Goal: Transaction & Acquisition: Purchase product/service

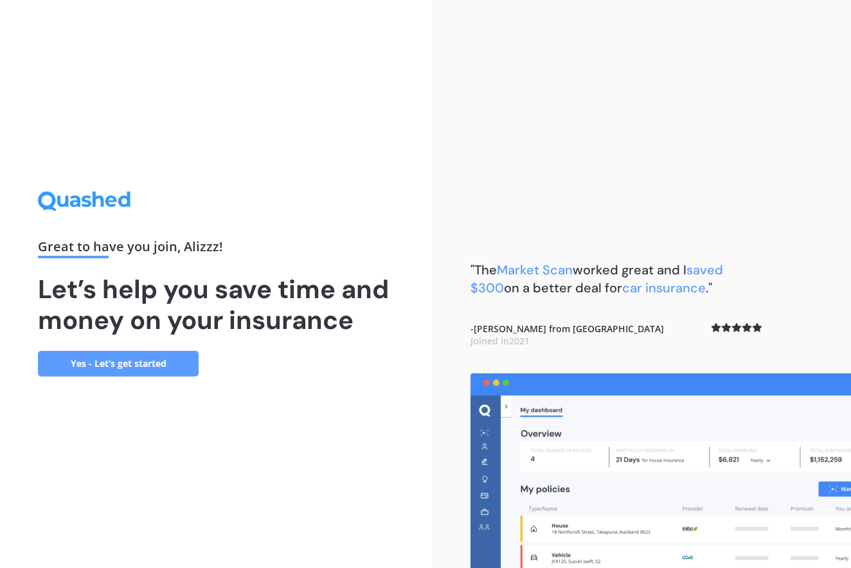
click at [122, 362] on link "Yes - Let’s get started" at bounding box center [118, 364] width 161 height 26
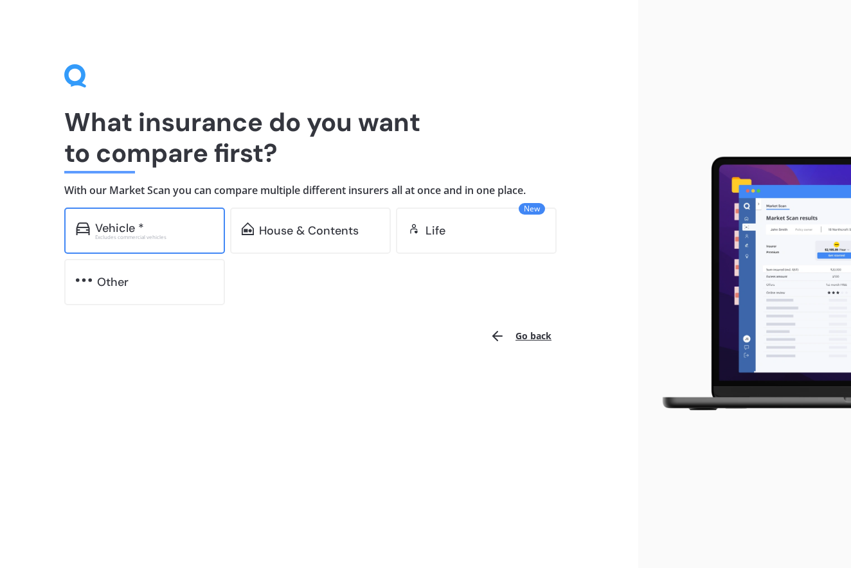
click at [189, 226] on div "Vehicle *" at bounding box center [154, 228] width 118 height 13
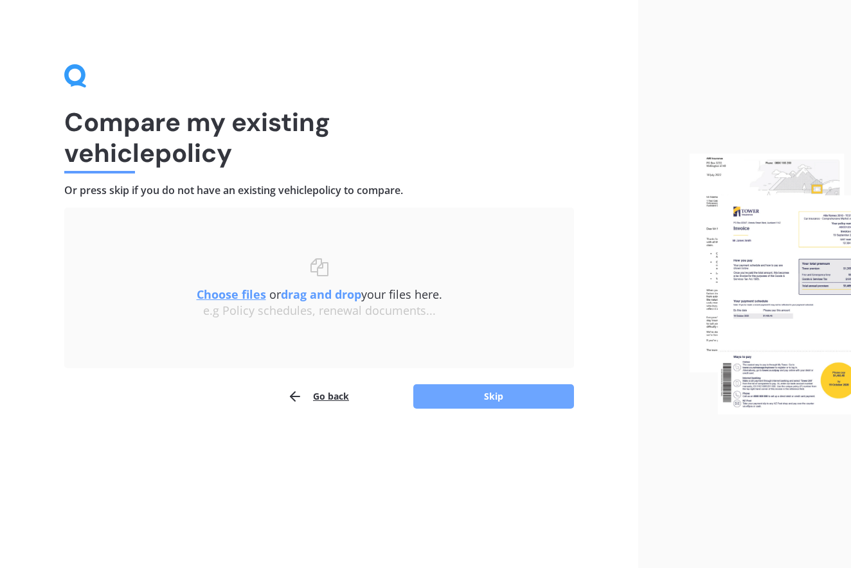
click at [507, 396] on button "Skip" at bounding box center [493, 396] width 161 height 24
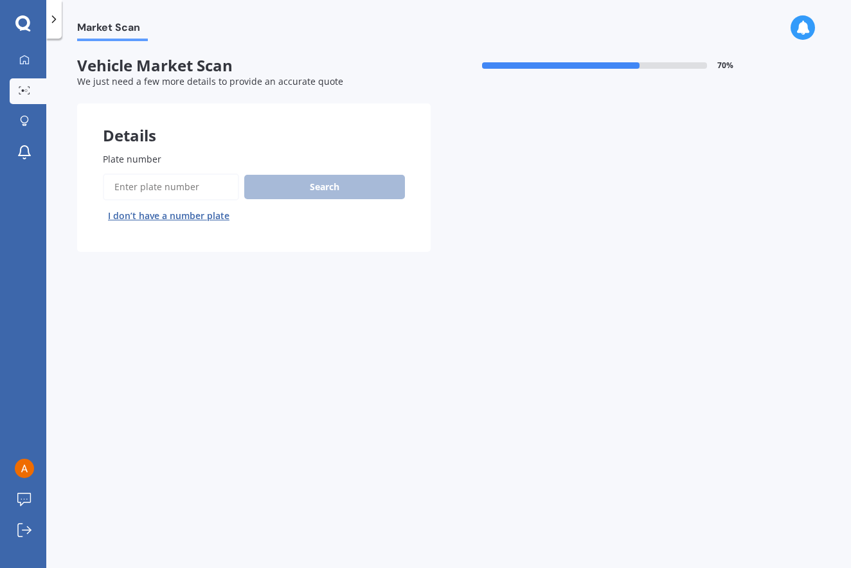
click at [171, 188] on input "Plate number" at bounding box center [171, 187] width 136 height 27
type input "RJK254"
click at [277, 182] on button "Search" at bounding box center [324, 187] width 161 height 24
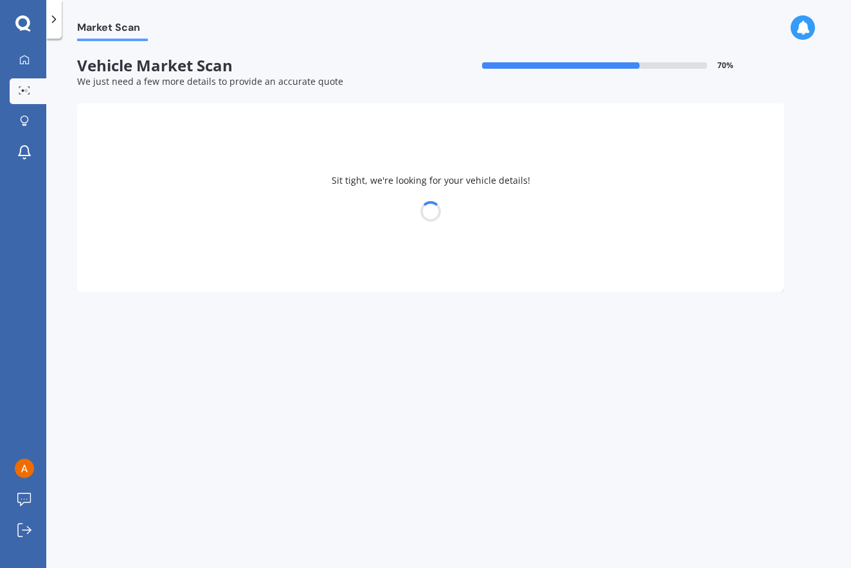
select select "MAZDA"
select select "DEMIO"
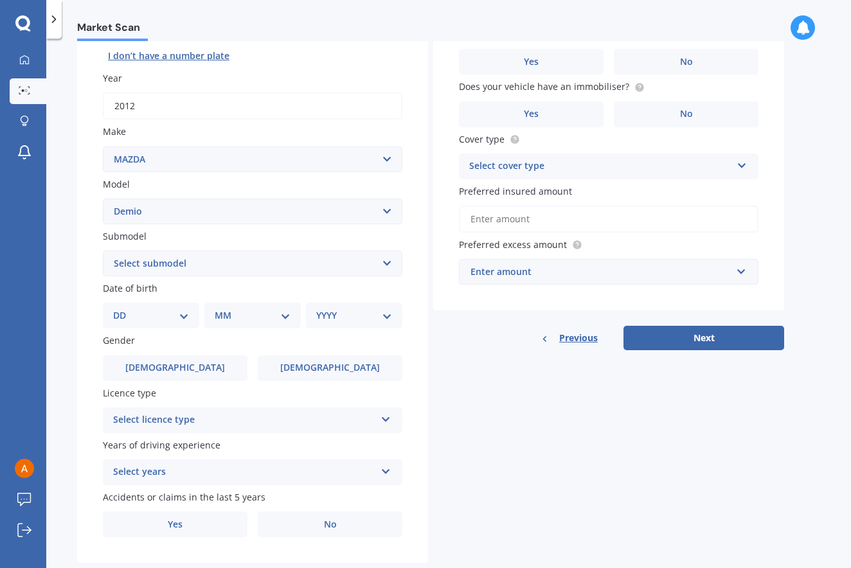
scroll to position [166, 0]
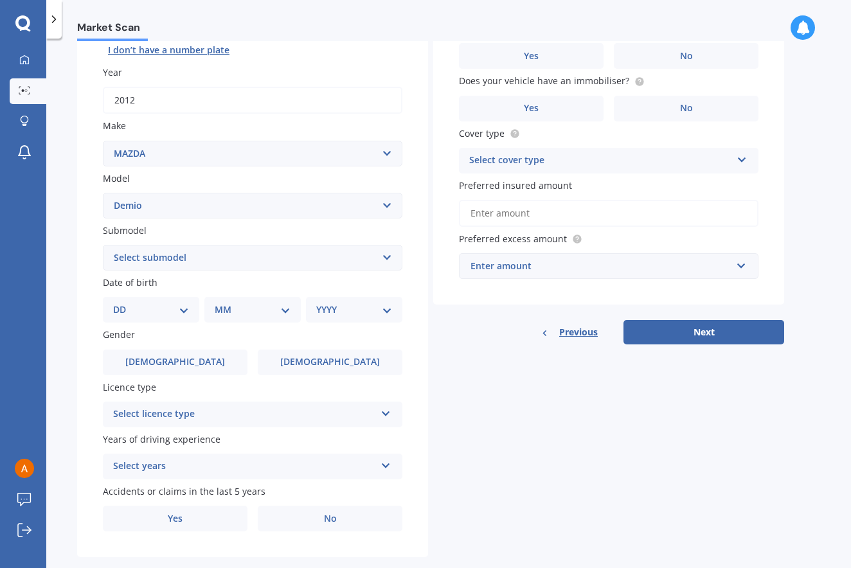
select select "03"
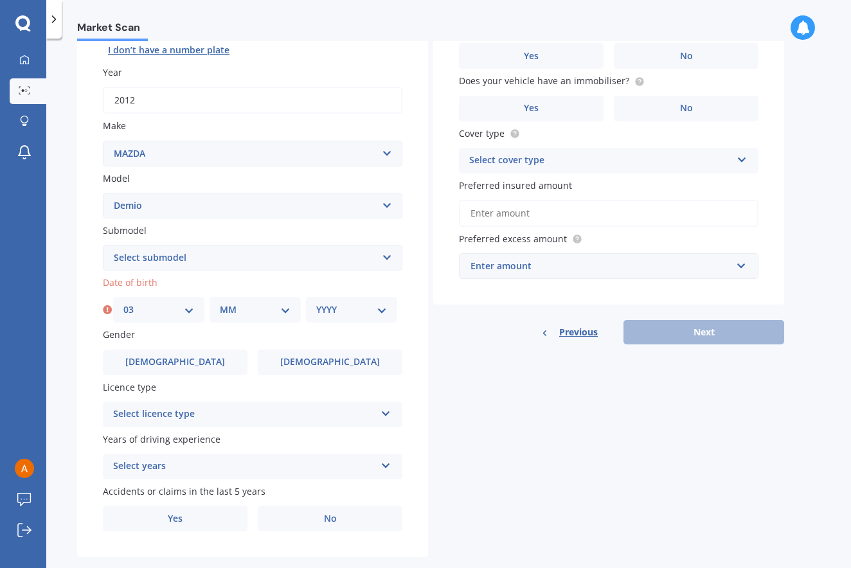
click at [269, 316] on div "MM 01 02 03 04 05 06 07 08 09 10 11 12" at bounding box center [255, 310] width 91 height 26
click at [275, 298] on div "MM 01 02 03 04 05 06 07 08 09 10 11 12" at bounding box center [255, 310] width 91 height 26
select select "12"
select select "1993"
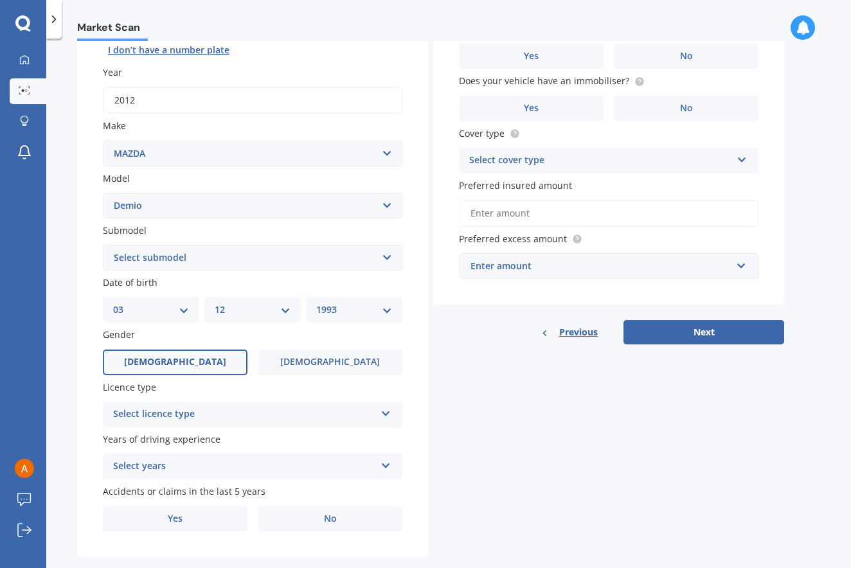
click at [192, 364] on label "Male" at bounding box center [175, 363] width 145 height 26
click at [0, 0] on input "Male" at bounding box center [0, 0] width 0 height 0
click at [227, 417] on div "Select licence type" at bounding box center [244, 414] width 262 height 15
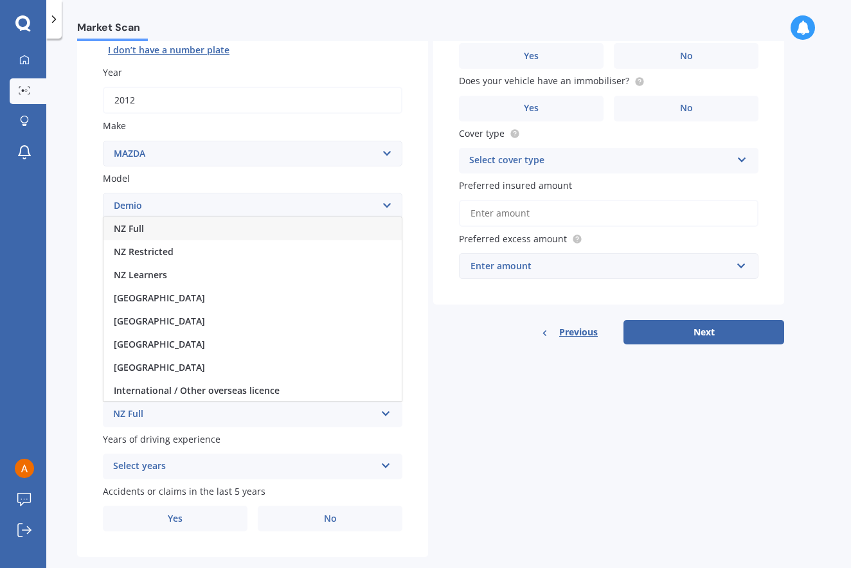
click at [156, 413] on div "NZ Full" at bounding box center [244, 414] width 262 height 15
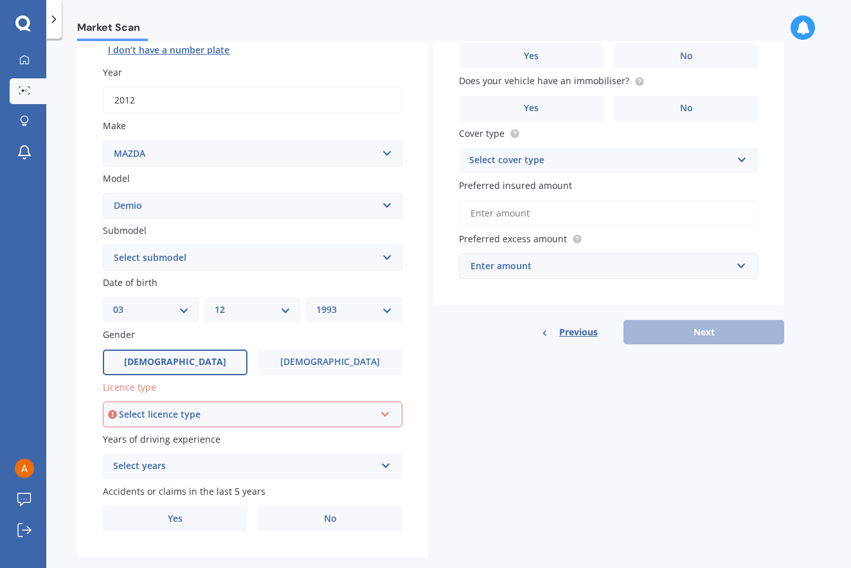
click at [179, 459] on div "Select years" at bounding box center [244, 466] width 262 height 15
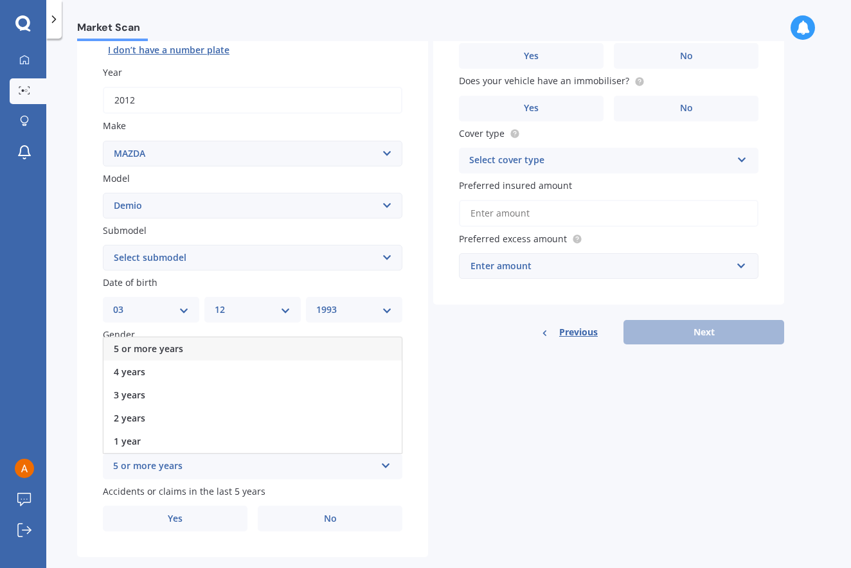
click at [165, 348] on span "5 or more years" at bounding box center [148, 349] width 69 height 12
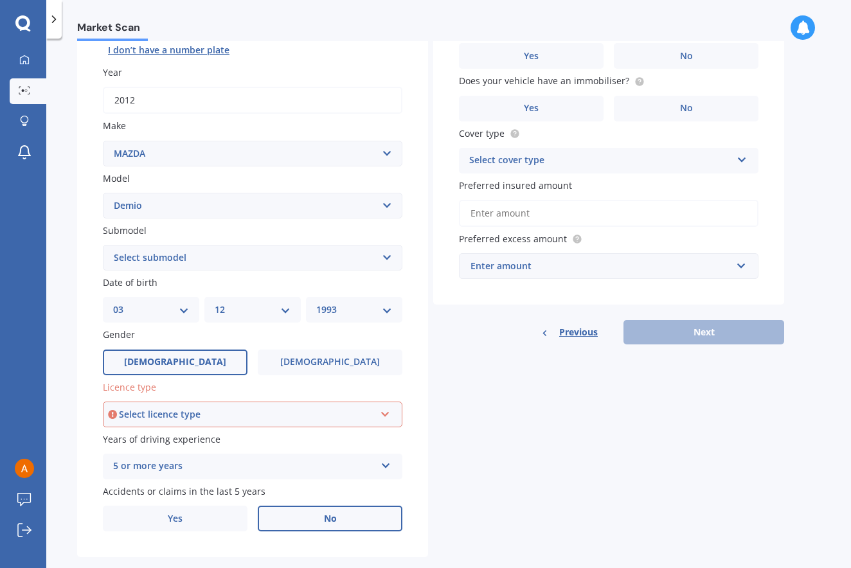
click at [318, 518] on label "No" at bounding box center [330, 519] width 145 height 26
click at [0, 0] on input "No" at bounding box center [0, 0] width 0 height 0
click at [221, 408] on div "Select licence type" at bounding box center [247, 415] width 256 height 14
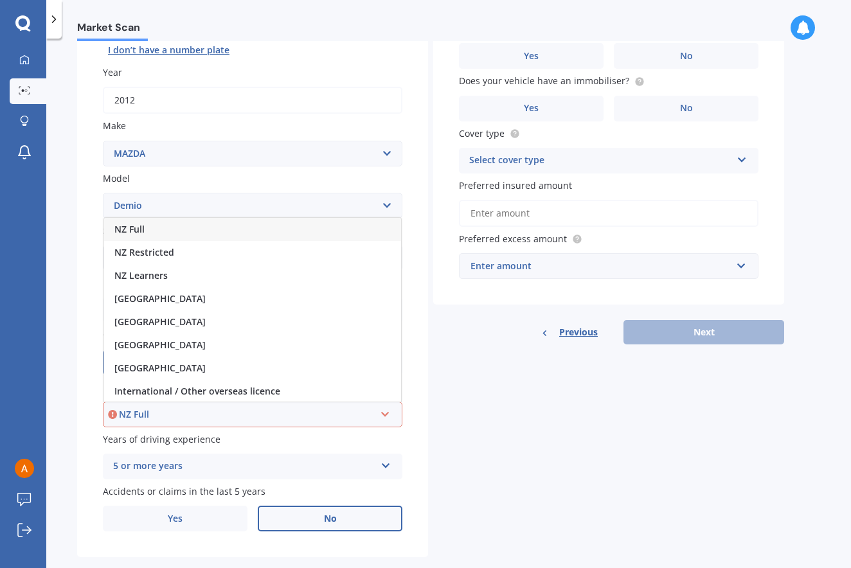
click at [137, 225] on span "NZ Full" at bounding box center [129, 229] width 30 height 12
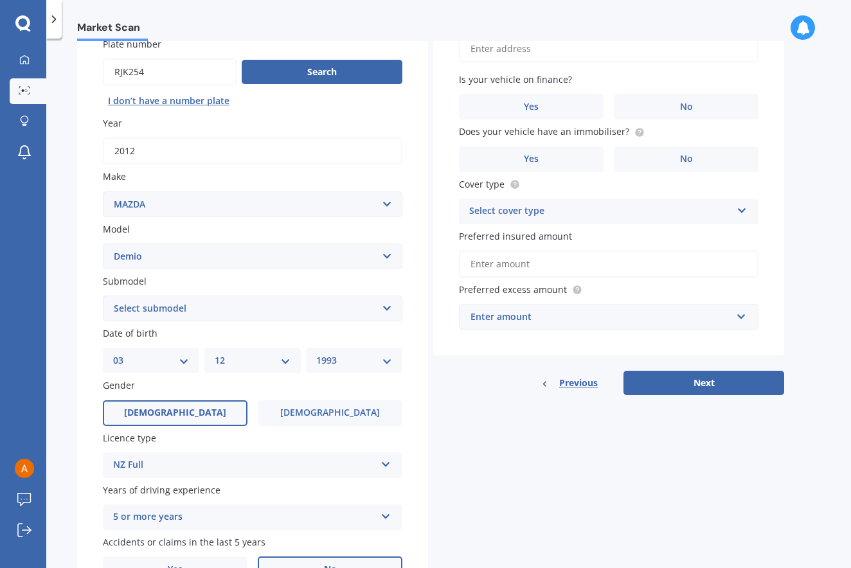
scroll to position [84, 0]
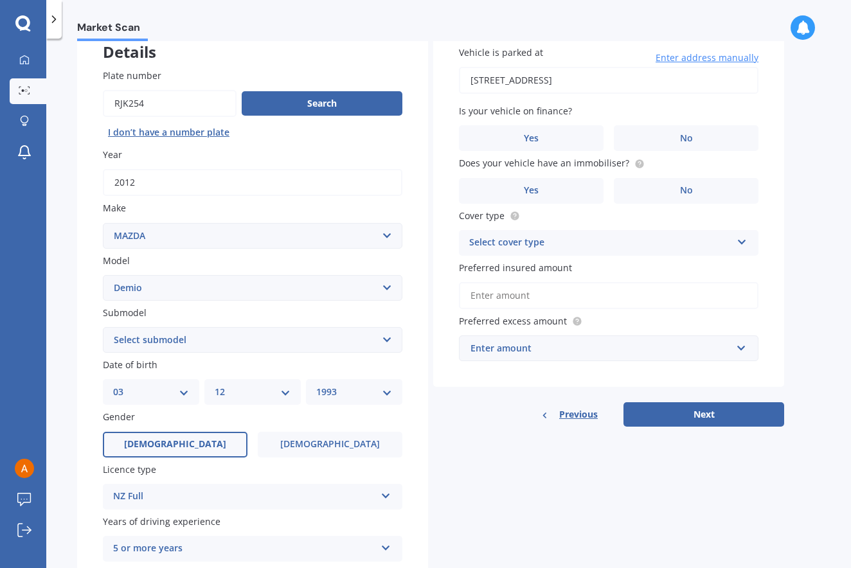
type input "[STREET_ADDRESS]"
click at [683, 141] on span "No" at bounding box center [686, 138] width 13 height 11
click at [0, 0] on input "No" at bounding box center [0, 0] width 0 height 0
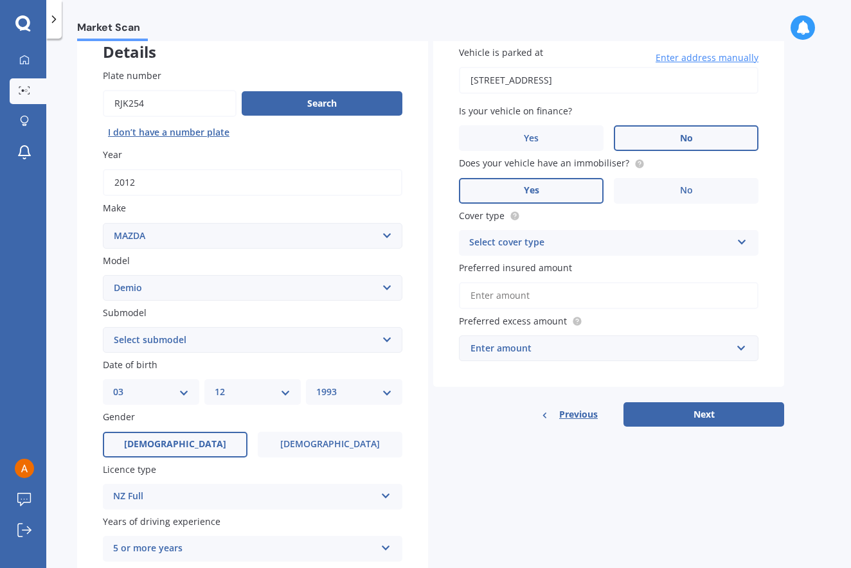
click at [591, 188] on label "Yes" at bounding box center [531, 191] width 145 height 26
click at [0, 0] on input "Yes" at bounding box center [0, 0] width 0 height 0
click at [555, 242] on div "Select cover type" at bounding box center [600, 242] width 262 height 15
click at [483, 269] on span "Comprehensive" at bounding box center [504, 268] width 68 height 12
click at [551, 286] on input "Preferred insured amount" at bounding box center [609, 295] width 300 height 27
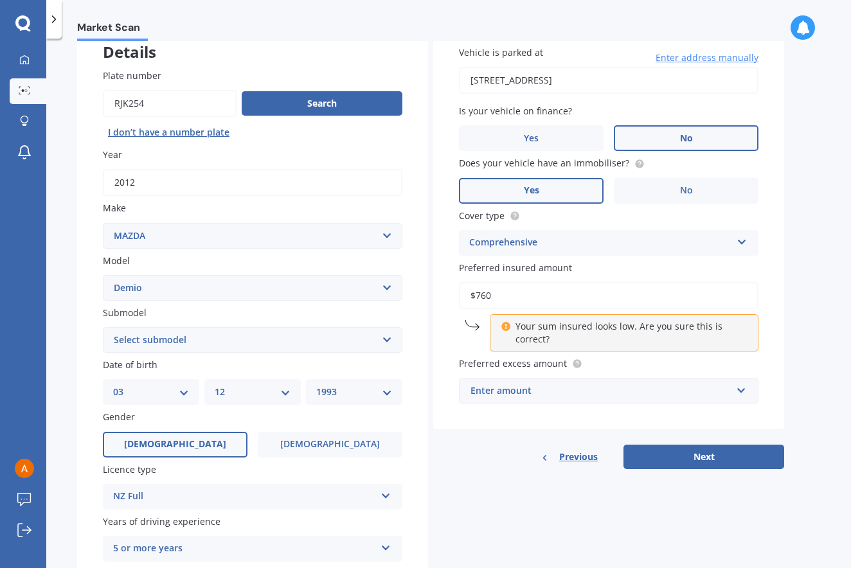
type input "$7,600"
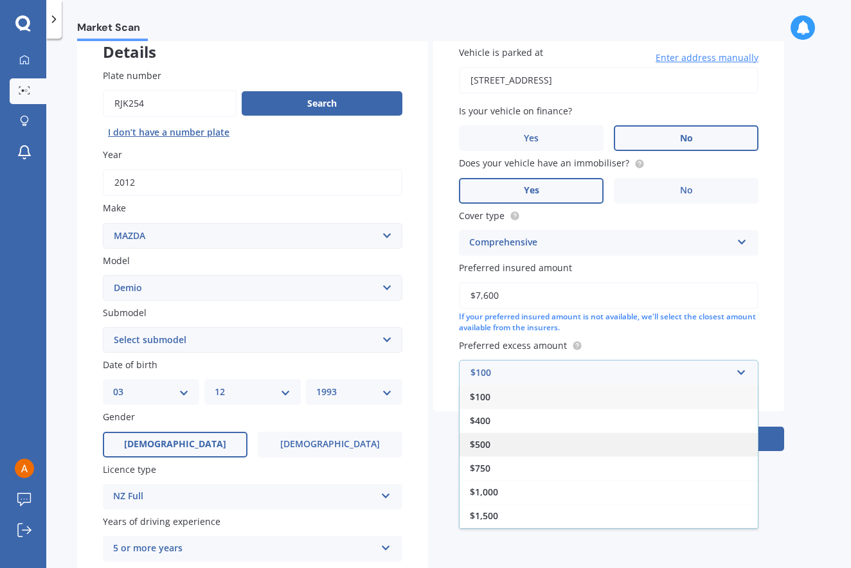
click at [480, 443] on span "$500" at bounding box center [480, 444] width 21 height 12
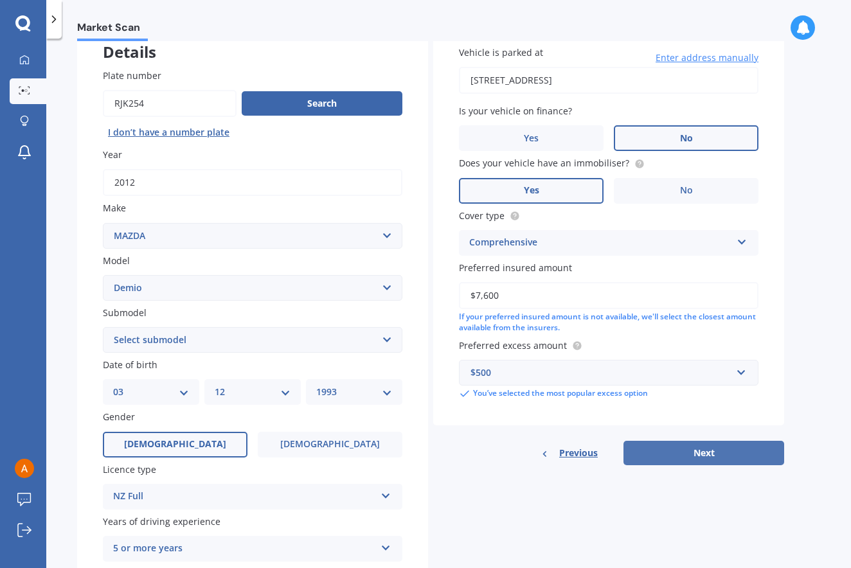
click at [698, 448] on button "Next" at bounding box center [704, 453] width 161 height 24
select select "PETROL"
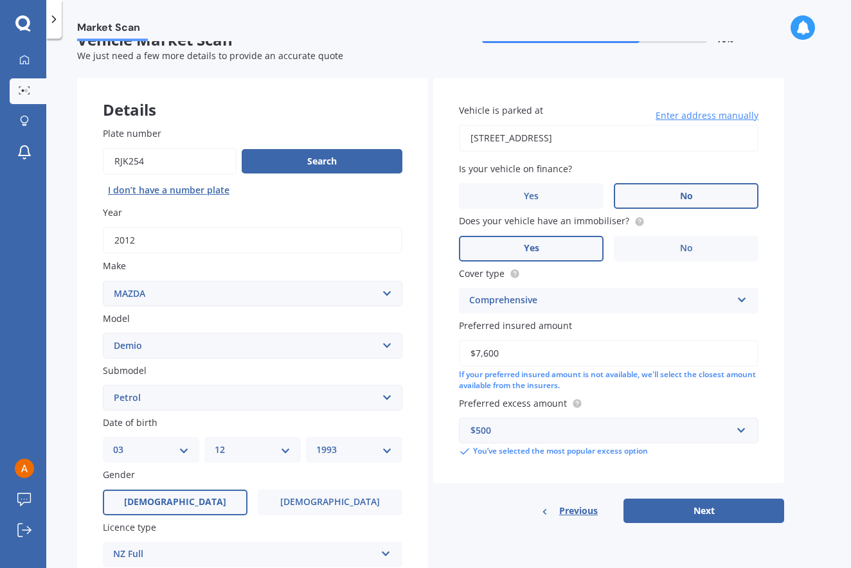
scroll to position [69, 0]
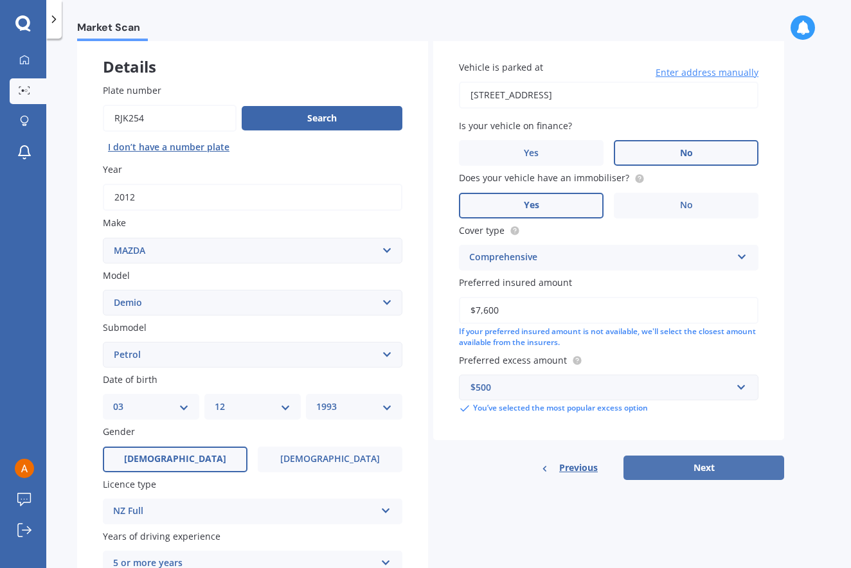
click at [699, 471] on button "Next" at bounding box center [704, 468] width 161 height 24
select select "03"
select select "12"
select select "1993"
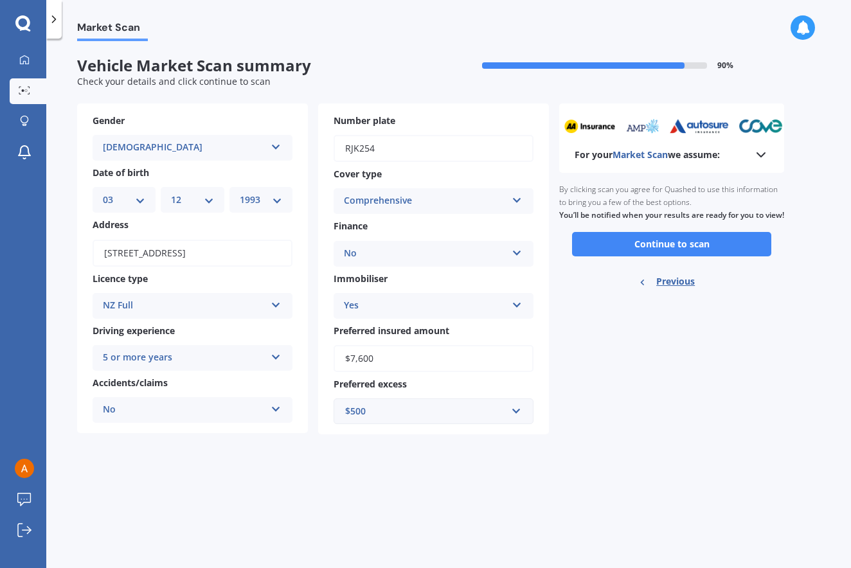
scroll to position [0, 0]
click at [688, 253] on button "Continue to scan" at bounding box center [671, 244] width 199 height 24
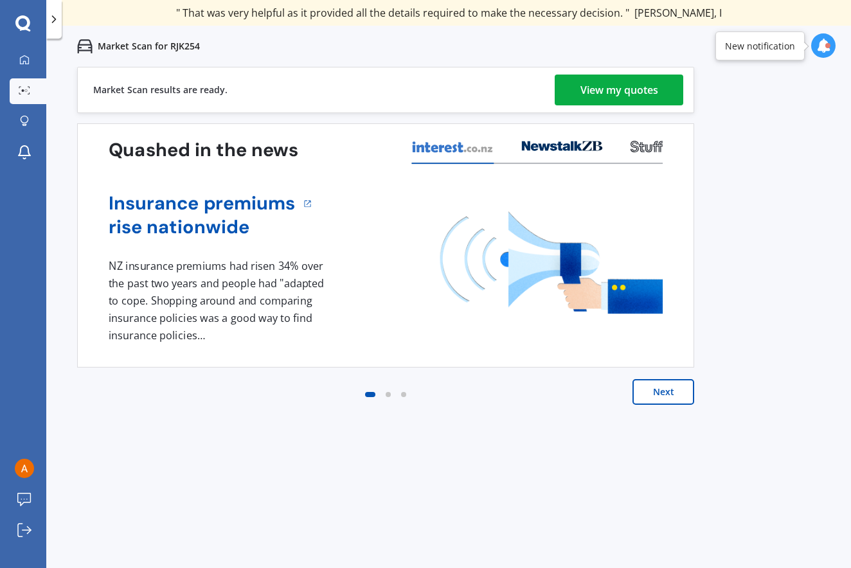
click at [636, 94] on div "View my quotes" at bounding box center [620, 90] width 78 height 31
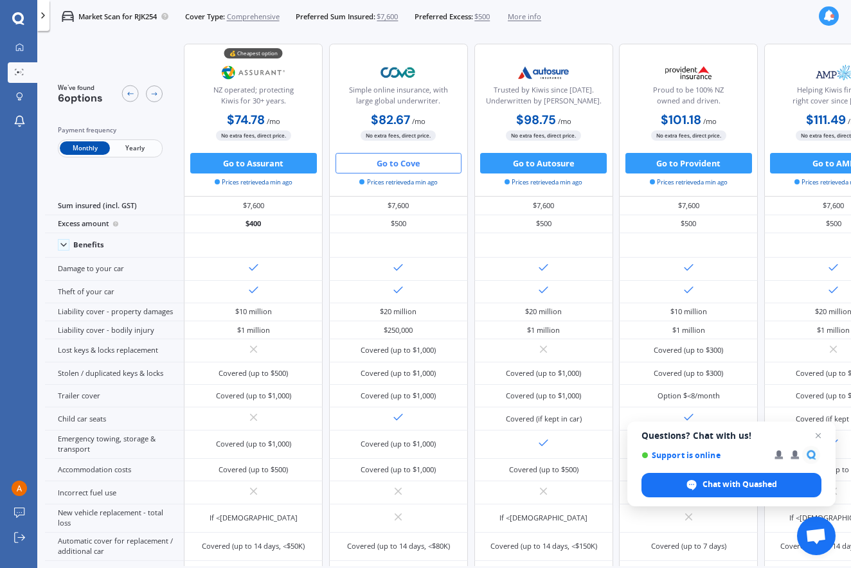
click at [395, 167] on button "Go to Cove" at bounding box center [399, 163] width 127 height 21
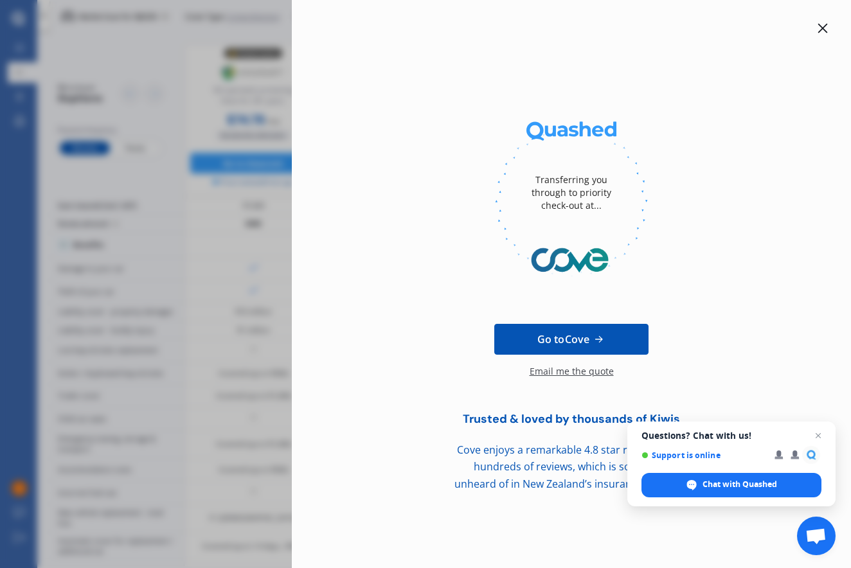
click at [566, 343] on span "Go to Cove" at bounding box center [563, 339] width 52 height 15
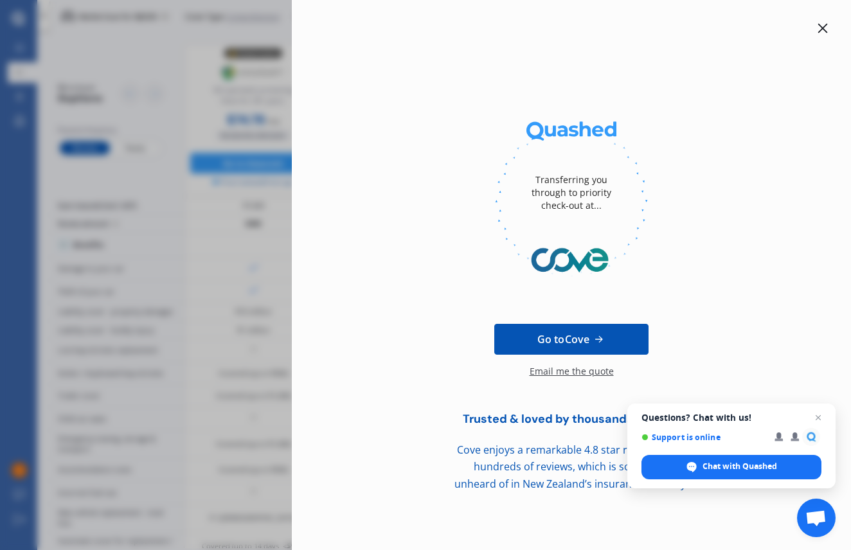
click at [826, 28] on icon at bounding box center [823, 28] width 10 height 10
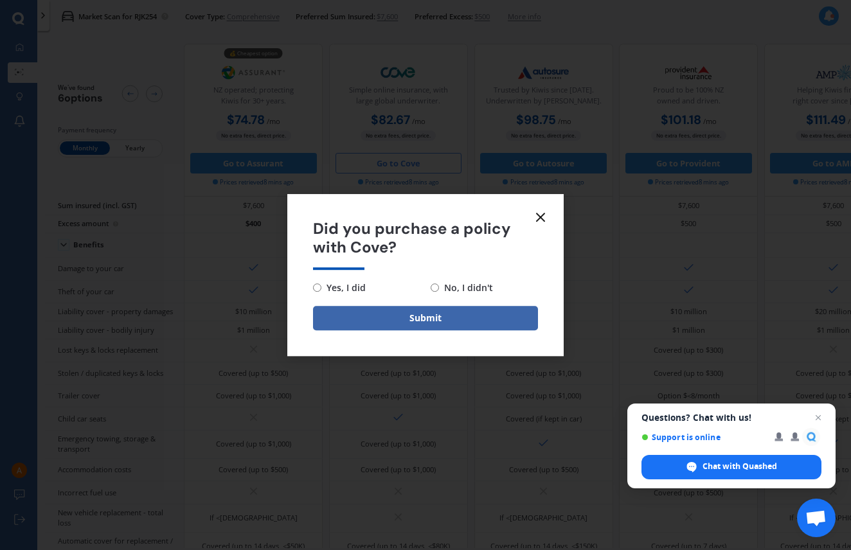
click at [543, 218] on icon at bounding box center [540, 217] width 15 height 15
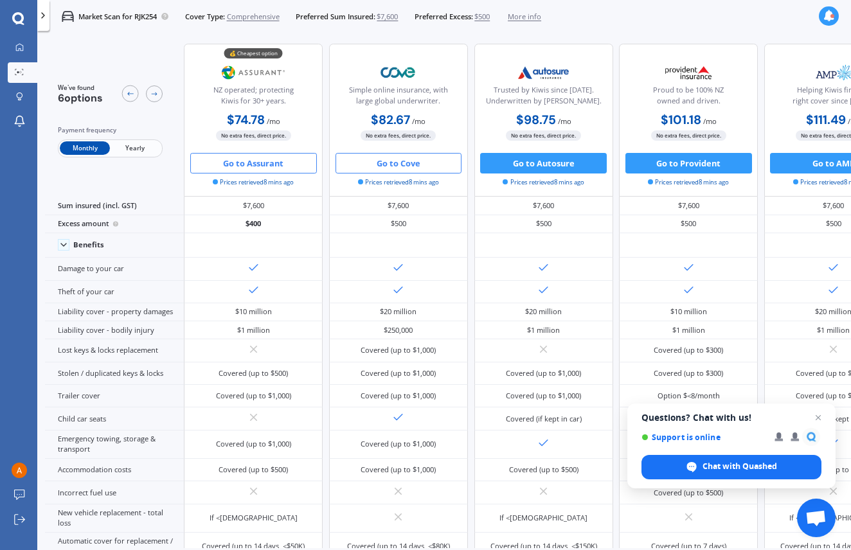
click at [255, 169] on button "Go to Assurant" at bounding box center [253, 163] width 127 height 21
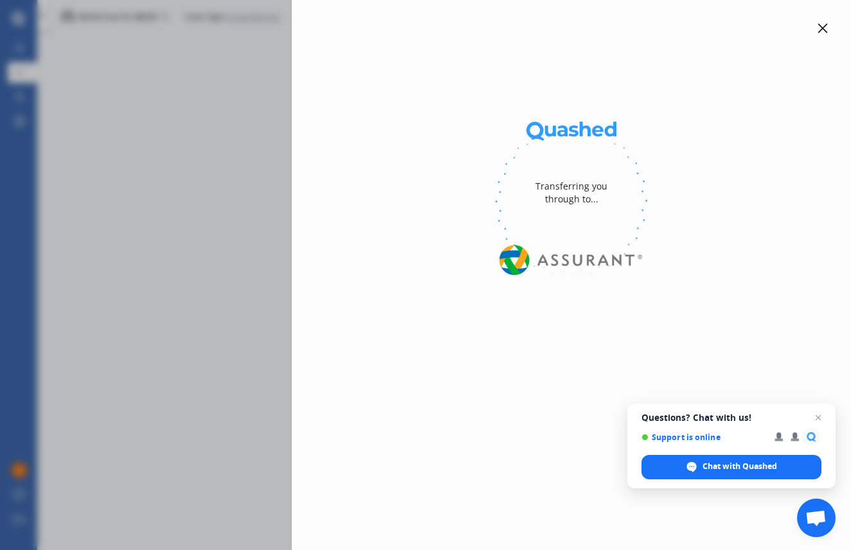
select select "Monthly"
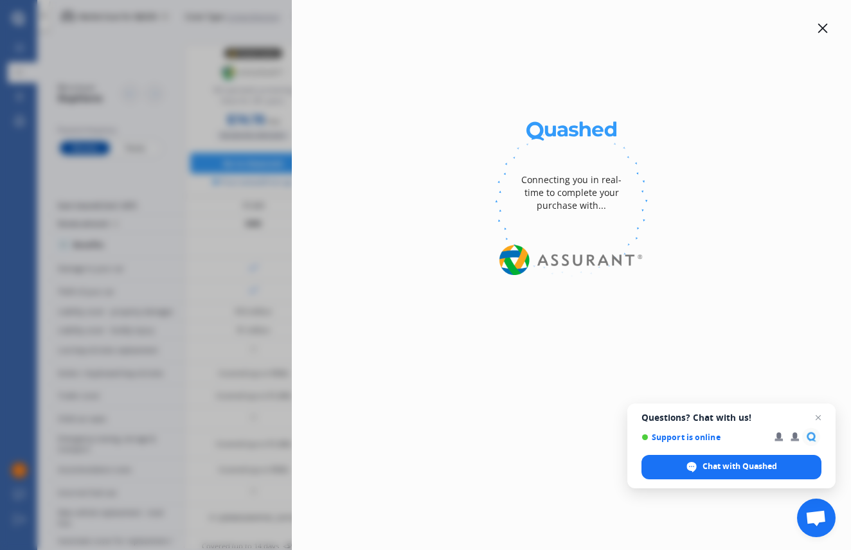
select select "full"
select select "0"
select select "North Shore"
select select "DEMIO"
select select "PETROL"
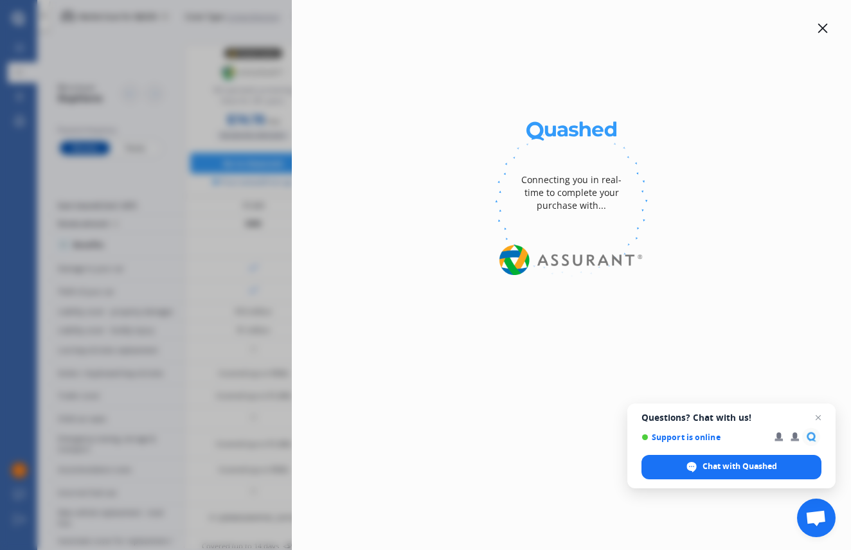
select select "MAZDA"
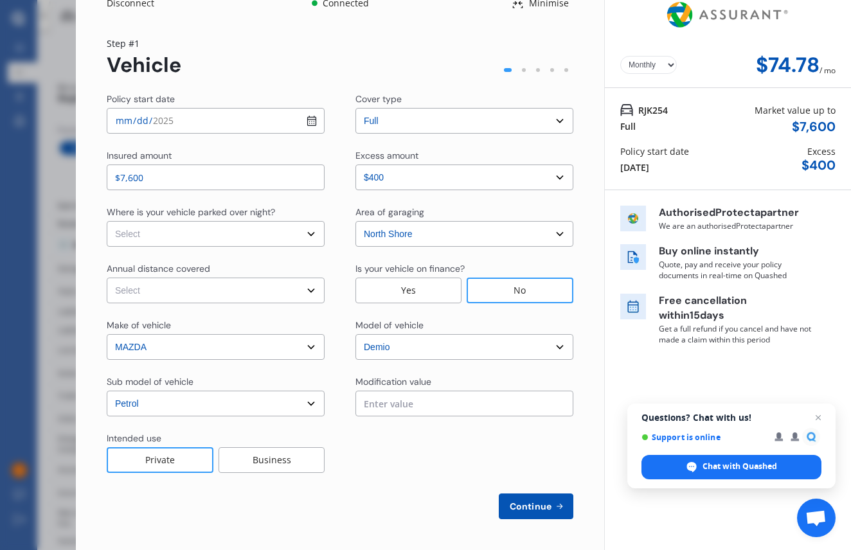
scroll to position [15, 0]
select select "On own property"
click at [533, 507] on span "Continue" at bounding box center [530, 506] width 47 height 10
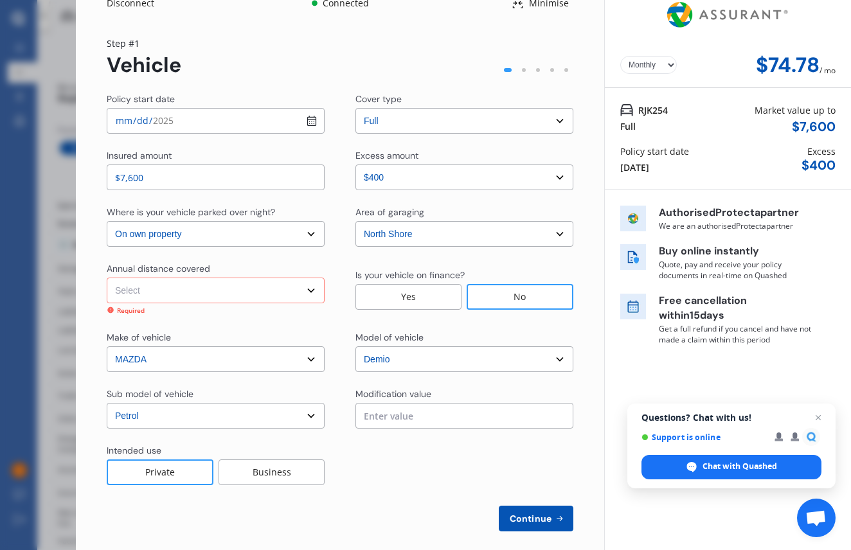
select select "15000"
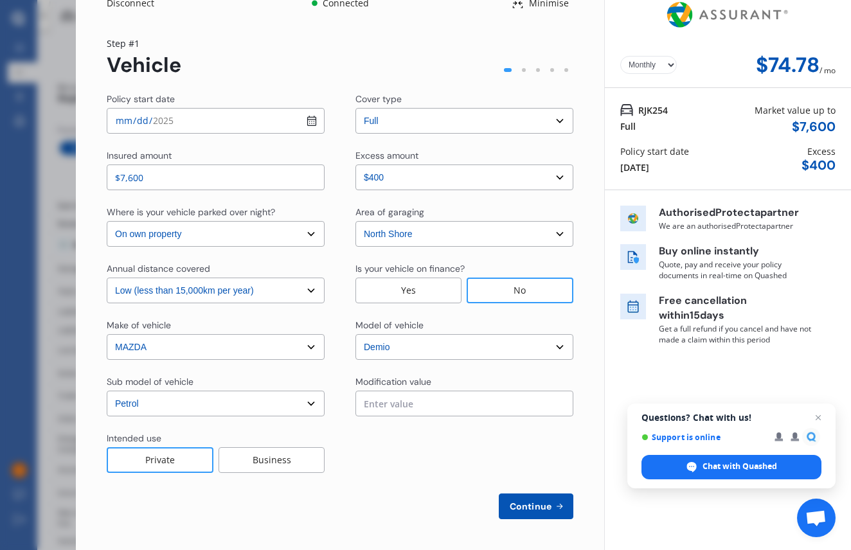
click at [528, 509] on span "Continue" at bounding box center [530, 506] width 47 height 10
select select "Mr"
select select "03"
select select "12"
select select "1993"
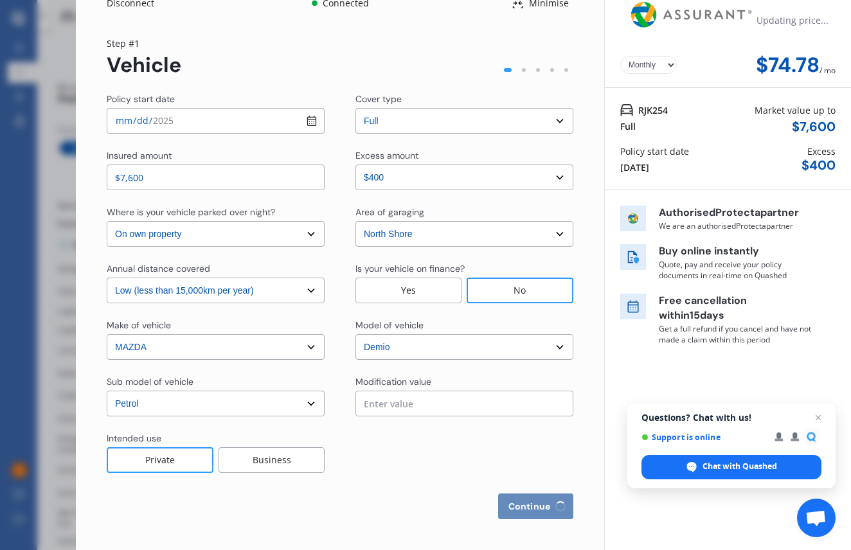
select select "full"
select select "more than 4 years"
select select "New Zealand"
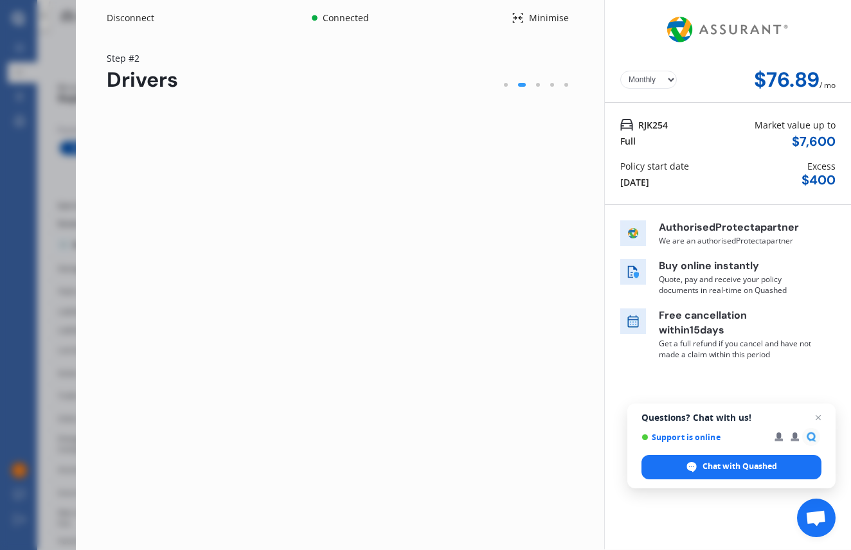
scroll to position [0, 0]
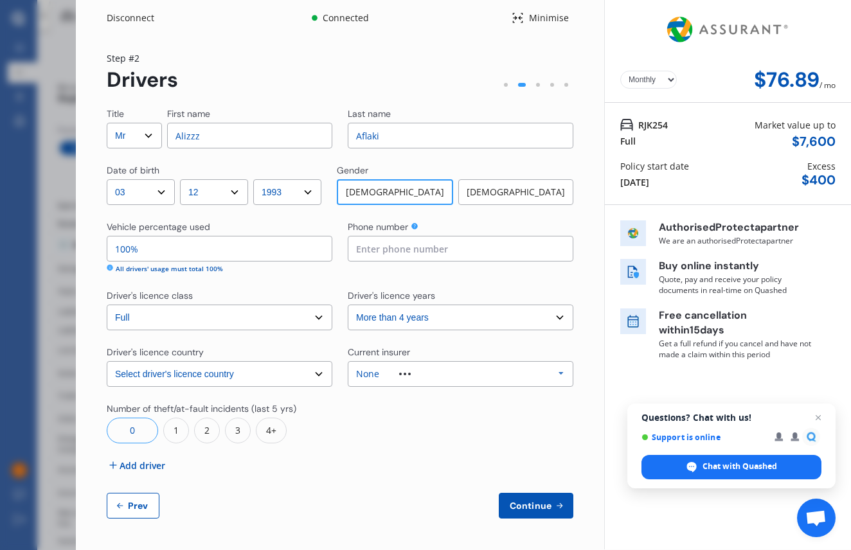
click at [537, 505] on span "Continue" at bounding box center [530, 506] width 47 height 10
type input "02885233954"
click at [554, 509] on span "Continue" at bounding box center [530, 506] width 47 height 10
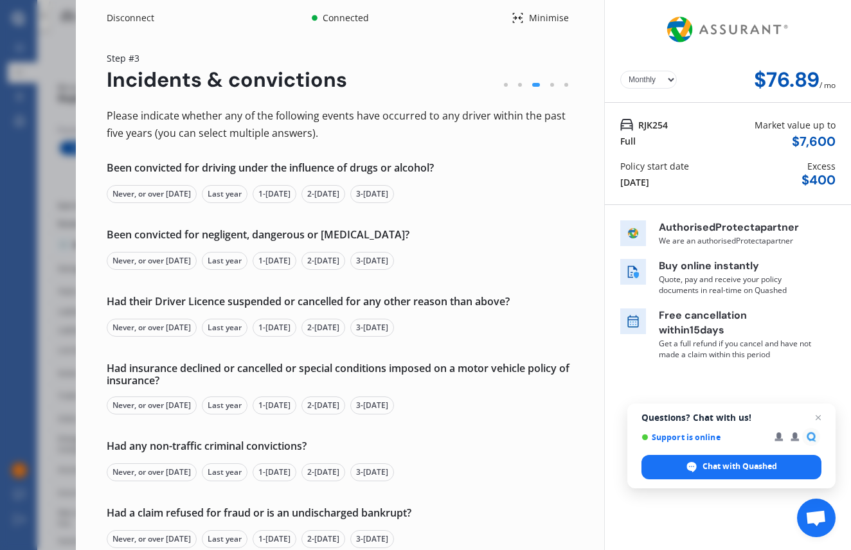
click at [166, 202] on div "Never, or over 5 yrs ago" at bounding box center [152, 194] width 90 height 18
click at [162, 267] on div "Never, or over 5 yrs ago" at bounding box center [152, 261] width 90 height 18
click at [164, 329] on div "Never, or over 5 yrs ago" at bounding box center [152, 328] width 90 height 18
click at [172, 406] on div "Never, or over 5 yrs ago" at bounding box center [152, 406] width 90 height 18
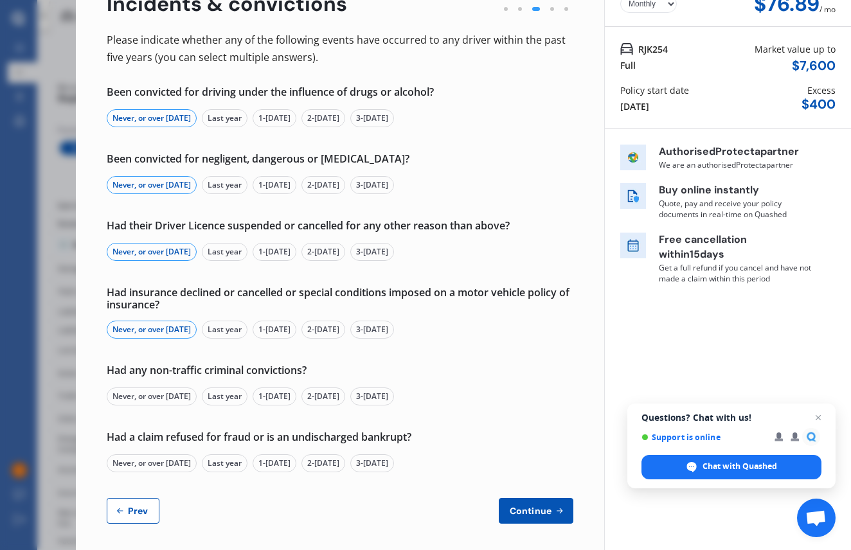
scroll to position [78, 0]
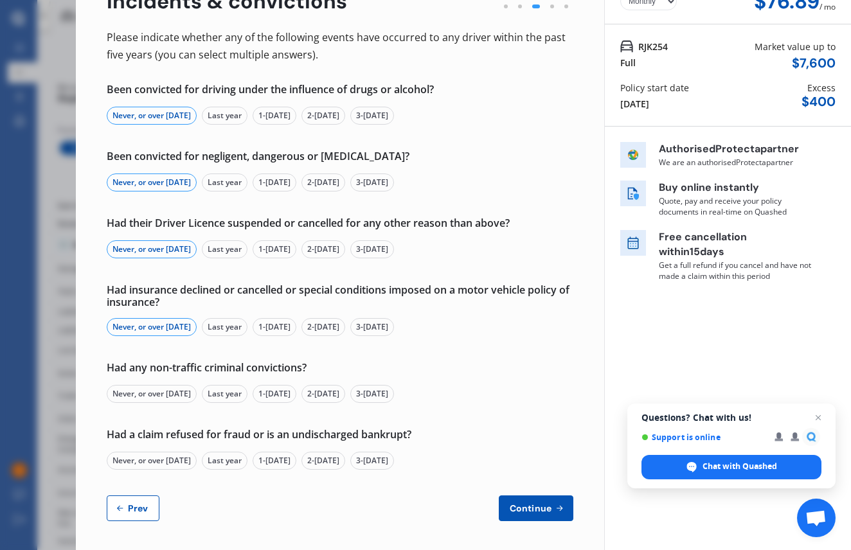
click at [165, 394] on div "Never, or over 5 yrs ago" at bounding box center [152, 394] width 90 height 18
click at [176, 465] on div "Never, or over 5 yrs ago" at bounding box center [152, 461] width 90 height 18
click at [548, 513] on button "Continue" at bounding box center [536, 509] width 75 height 26
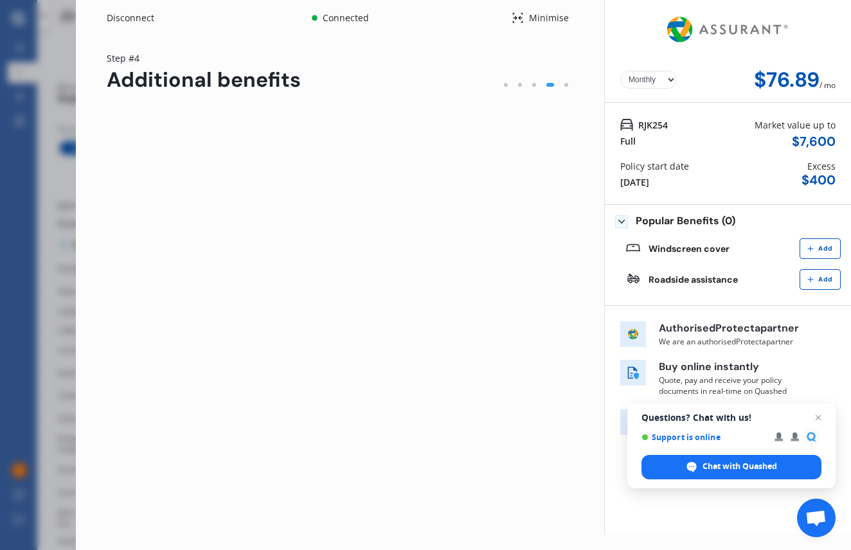
scroll to position [0, 0]
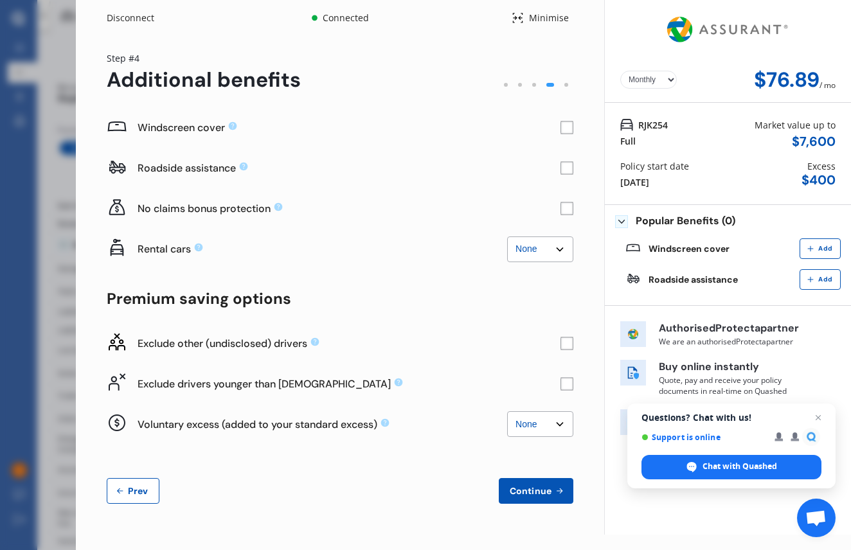
click at [570, 168] on rect at bounding box center [567, 168] width 13 height 13
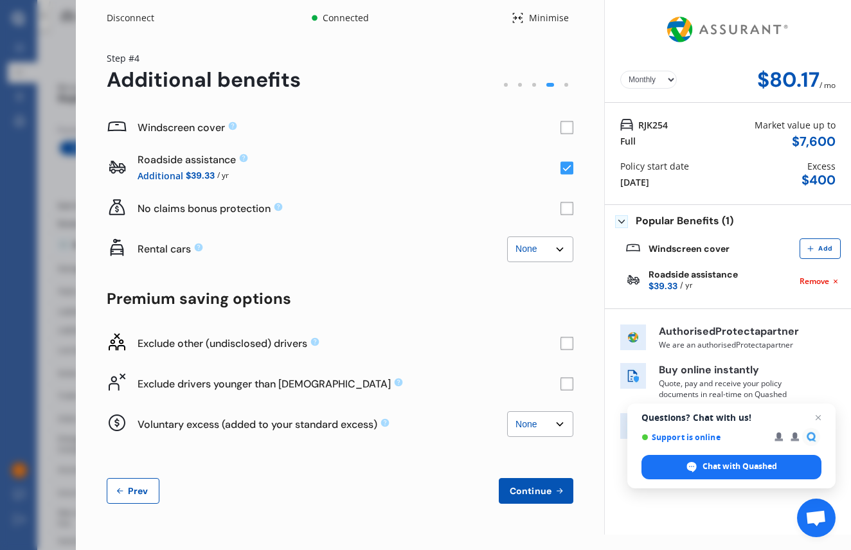
click at [568, 129] on rect at bounding box center [567, 128] width 13 height 13
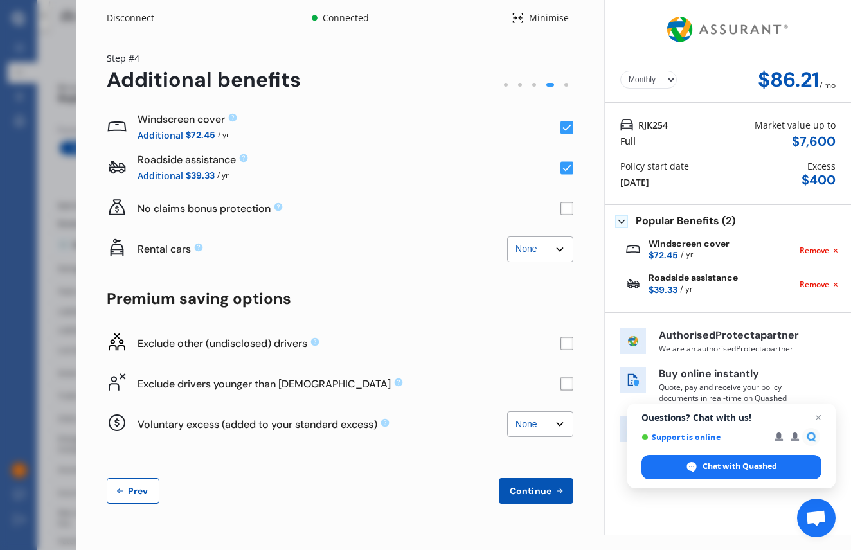
click at [570, 208] on rect at bounding box center [567, 209] width 13 height 13
click at [565, 383] on rect at bounding box center [567, 383] width 13 height 13
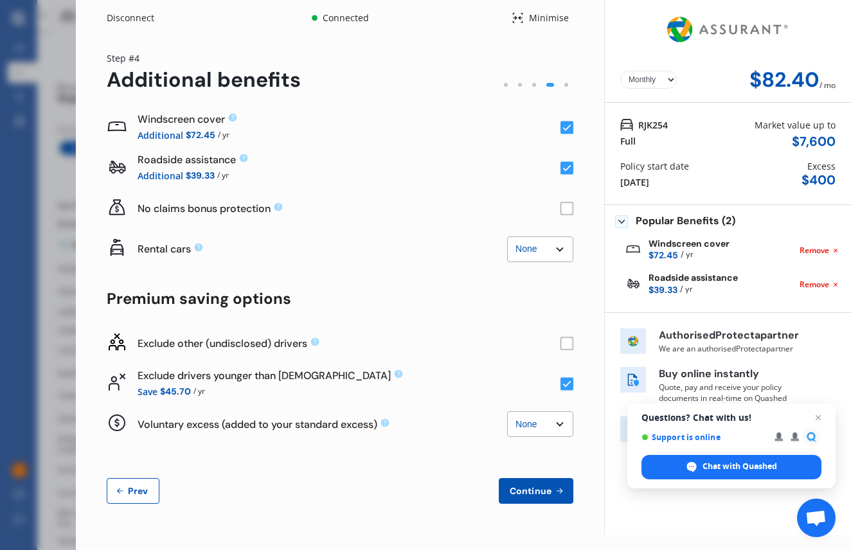
click at [530, 493] on span "Continue" at bounding box center [530, 491] width 47 height 10
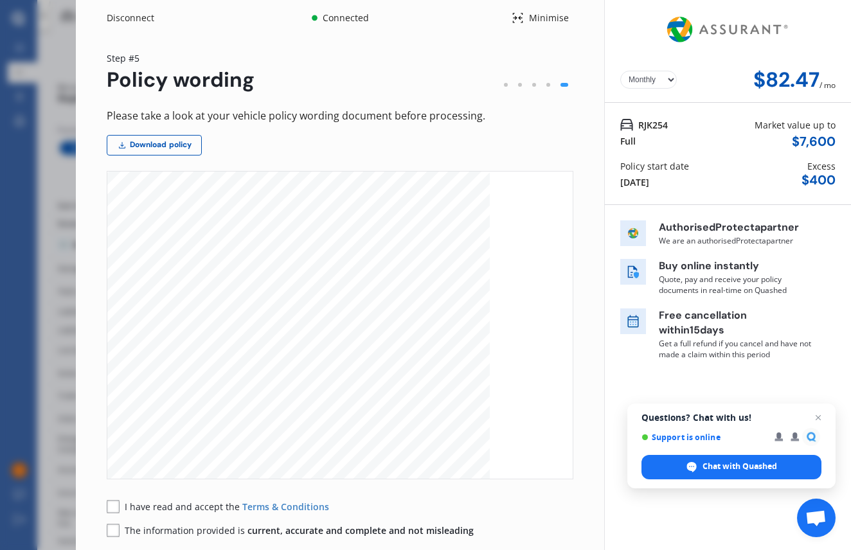
scroll to position [194, 0]
click at [204, 514] on div "I have read and accept the Terms & Conditions The information provided is curre…" at bounding box center [340, 518] width 467 height 37
click at [114, 507] on rect at bounding box center [113, 506] width 13 height 13
click at [215, 533] on span "The information provided is current, accurate and complete and not misleading" at bounding box center [299, 531] width 349 height 12
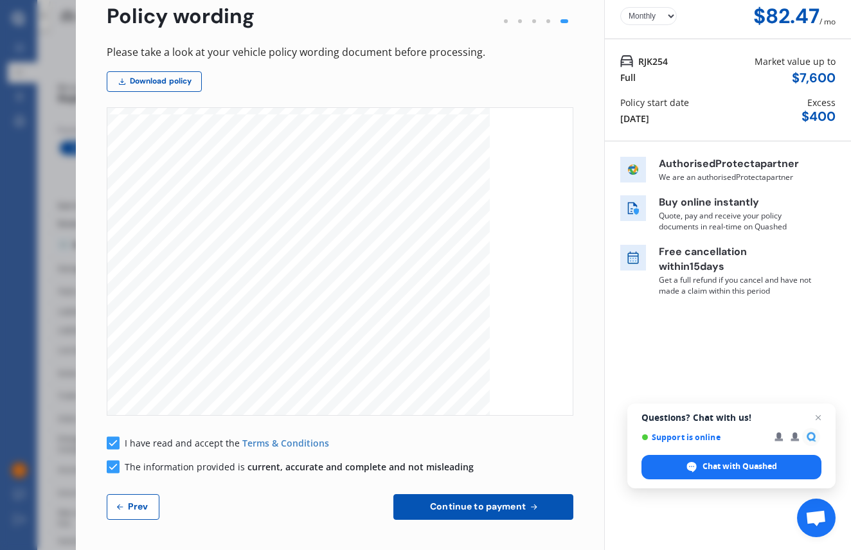
scroll to position [1695, 0]
click at [136, 505] on span "Prev" at bounding box center [138, 506] width 26 height 10
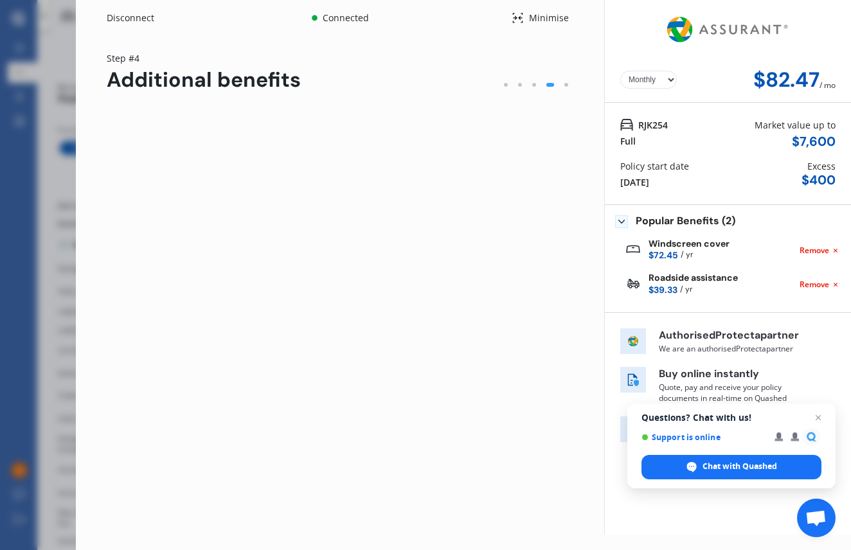
scroll to position [0, 0]
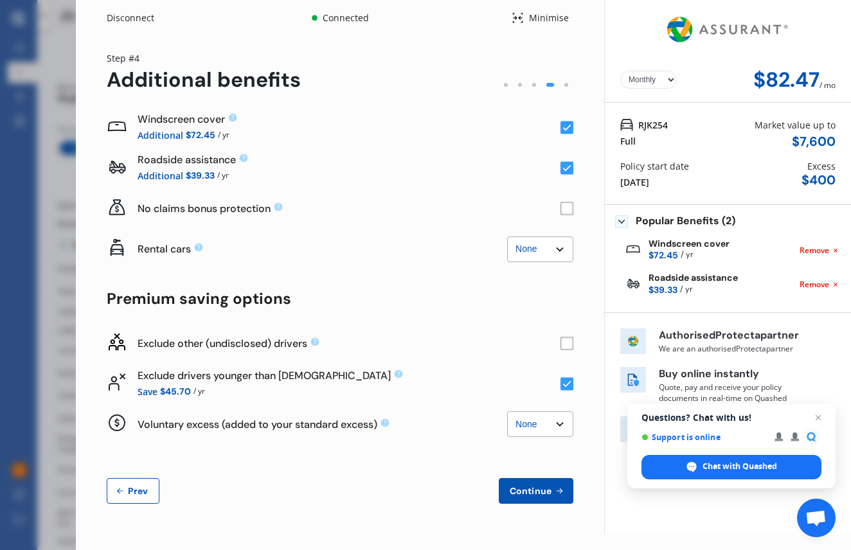
click at [143, 489] on span "Prev" at bounding box center [138, 491] width 26 height 10
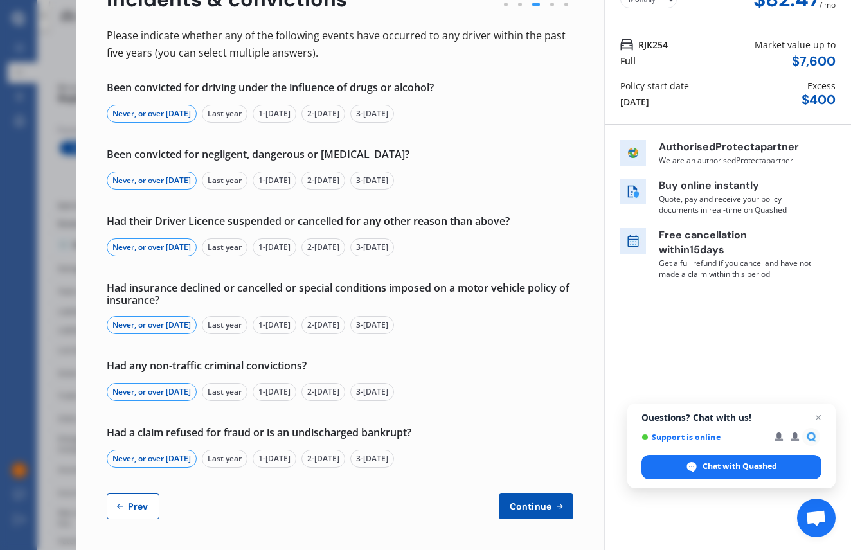
scroll to position [79, 0]
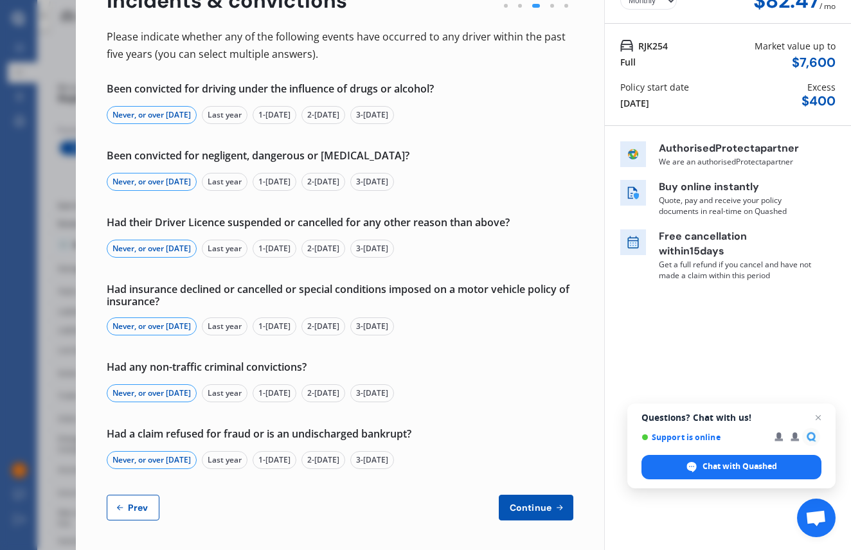
click at [132, 512] on button "Prev" at bounding box center [133, 508] width 53 height 26
select select "Mr"
select select "03"
select select "12"
select select "1993"
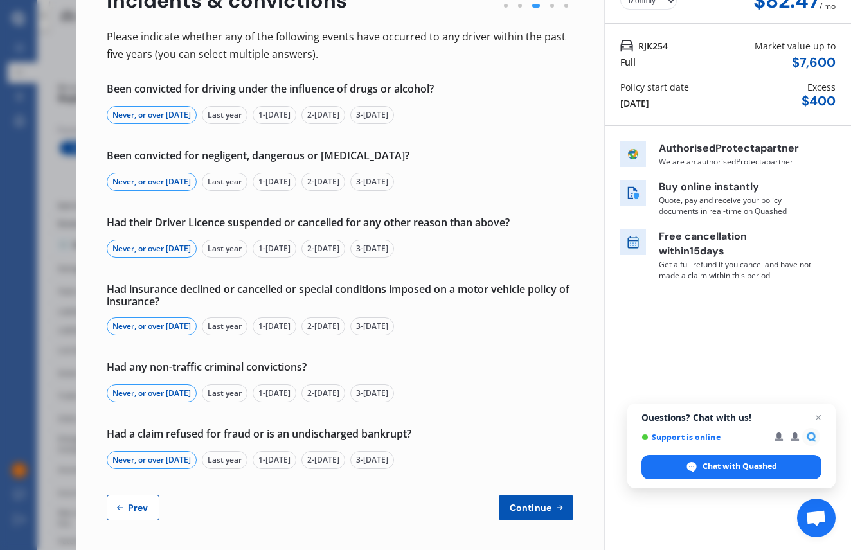
select select "full"
select select "more than 4 years"
select select "New Zealand"
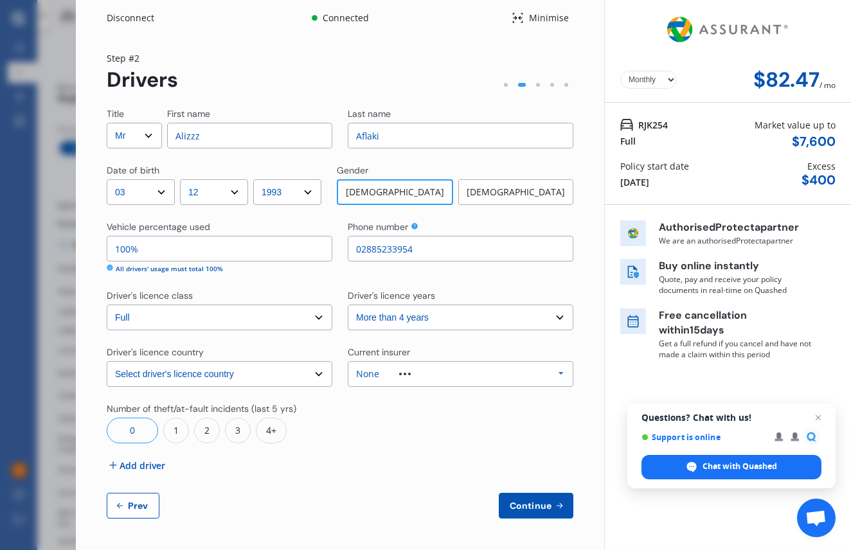
scroll to position [0, 0]
select select "less than 1 year"
type input "Alireza"
click at [139, 468] on span "Add driver" at bounding box center [143, 466] width 46 height 14
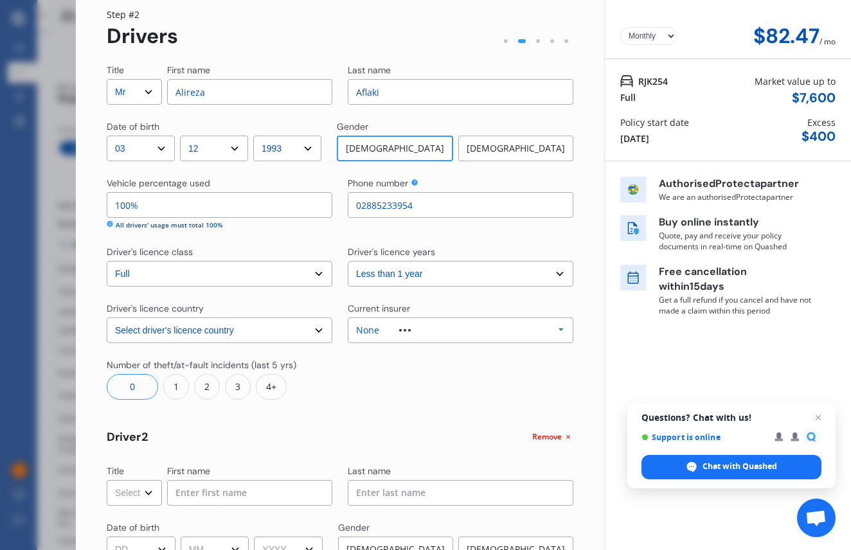
scroll to position [338, 0]
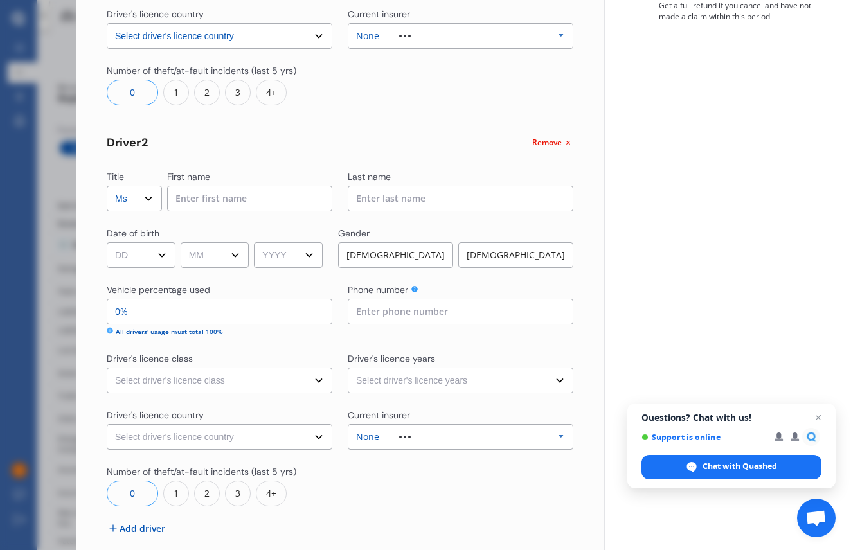
select select "Mrs"
click at [203, 203] on input at bounding box center [249, 199] width 165 height 26
click at [204, 203] on input at bounding box center [249, 199] width 165 height 26
click at [266, 195] on input "Sarah" at bounding box center [249, 199] width 165 height 26
type input "Sara"
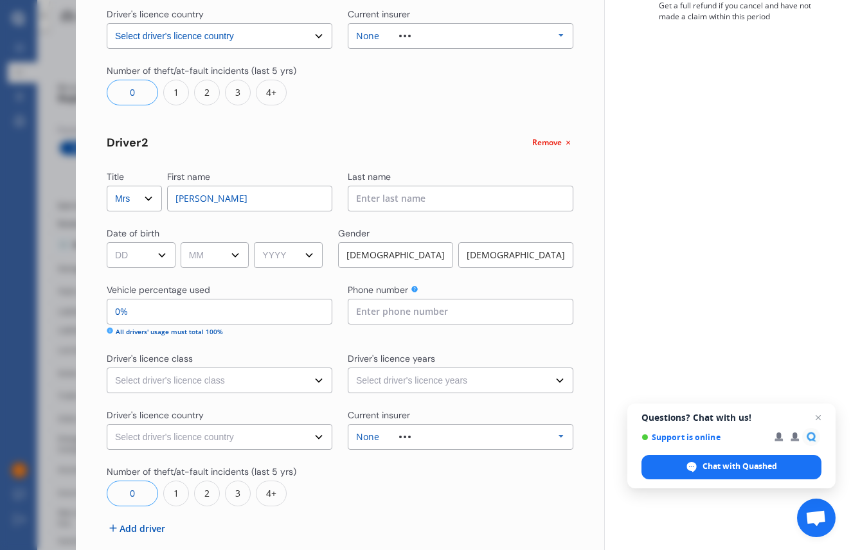
click at [386, 195] on input at bounding box center [461, 199] width 226 height 26
click at [355, 200] on input "tahmasebi" at bounding box center [461, 199] width 226 height 26
type input "Tahmasebi"
select select "28"
select select "01"
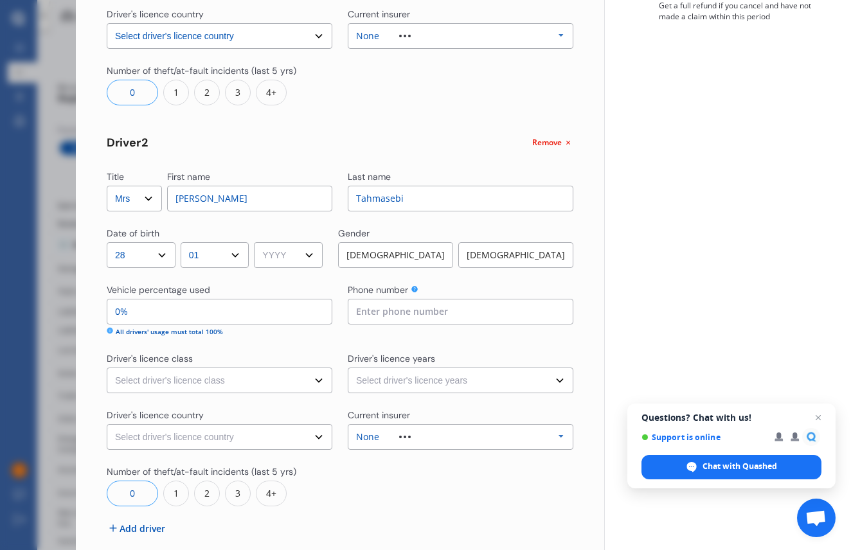
select select "1999"
click at [492, 251] on div "Female" at bounding box center [515, 255] width 115 height 26
type input "02885149621"
click at [156, 313] on input "0%" at bounding box center [220, 312] width 226 height 26
select select "less than 1 year"
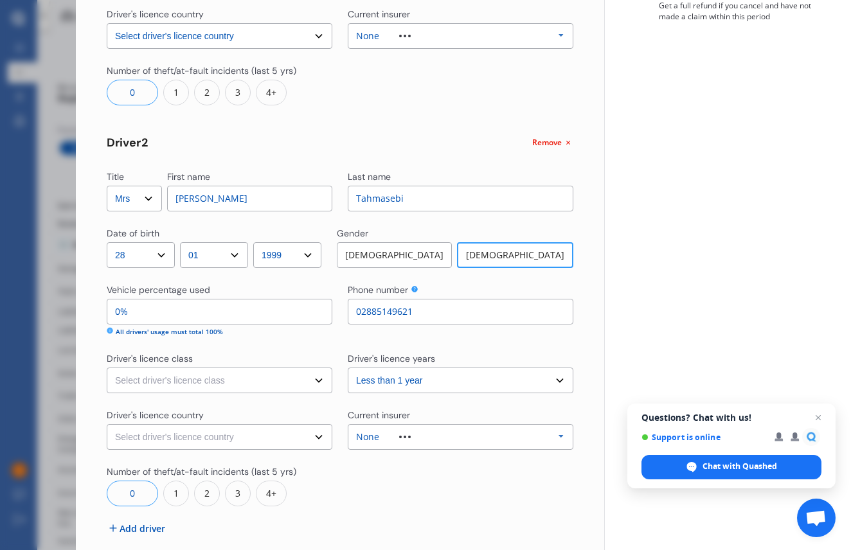
select select "learner"
select select "New Zealand"
click at [402, 429] on div "None Allianz AAI AMI IAG - NZI/State Lumley Vero Unknown Other Insurer None Pro…" at bounding box center [461, 437] width 226 height 26
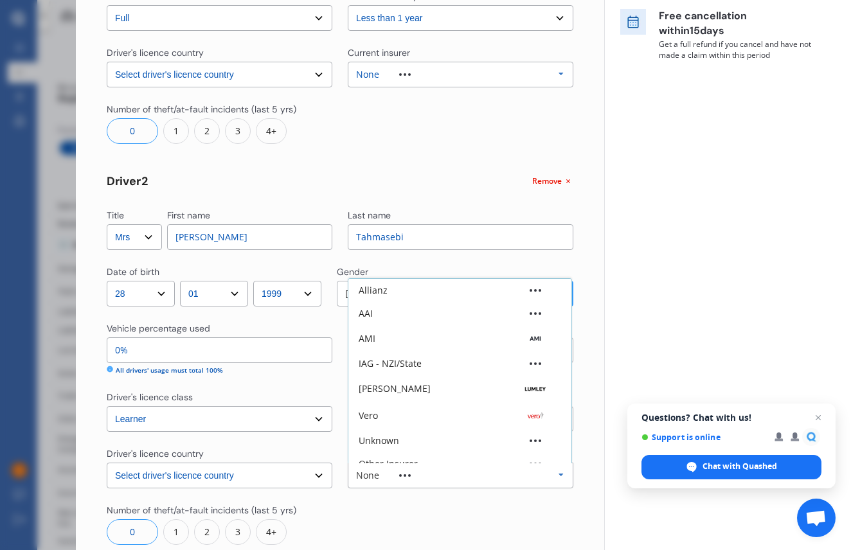
scroll to position [289, 0]
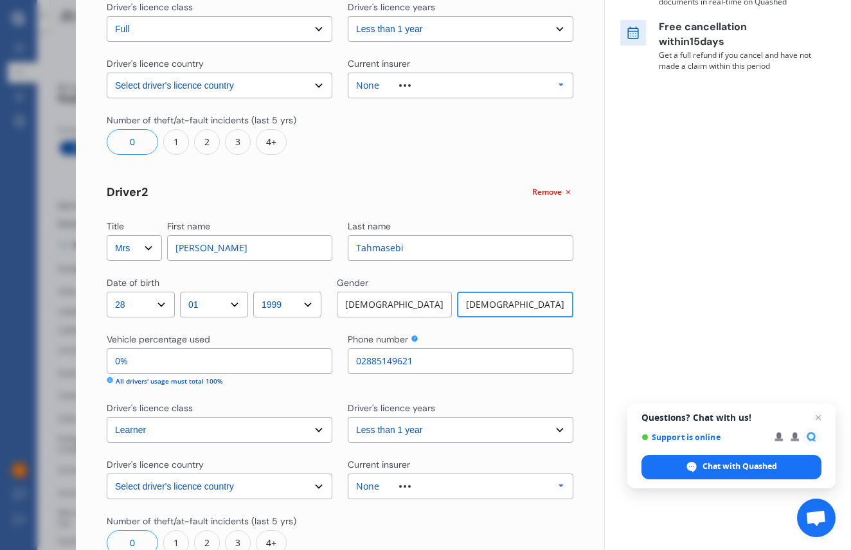
click at [307, 443] on div "Title Select Mr Mrs Miss Ms Dr First name Alireza Last name Aflaki Date of birt…" at bounding box center [340, 225] width 467 height 813
click at [388, 485] on div at bounding box center [404, 486] width 51 height 3
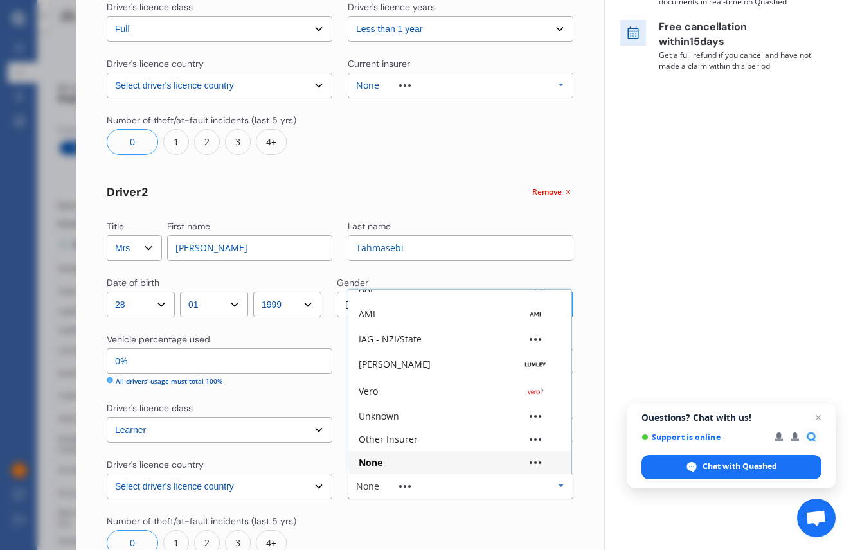
click at [322, 452] on div "Title Select Mr Mrs Miss Ms Dr First name Alireza Last name Aflaki Date of birt…" at bounding box center [340, 225] width 467 height 813
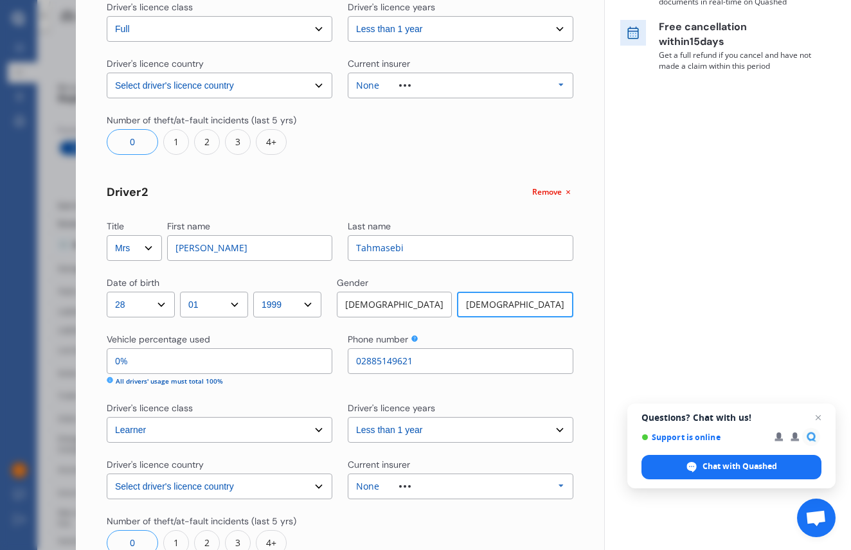
click at [150, 361] on input "0%" at bounding box center [220, 361] width 226 height 26
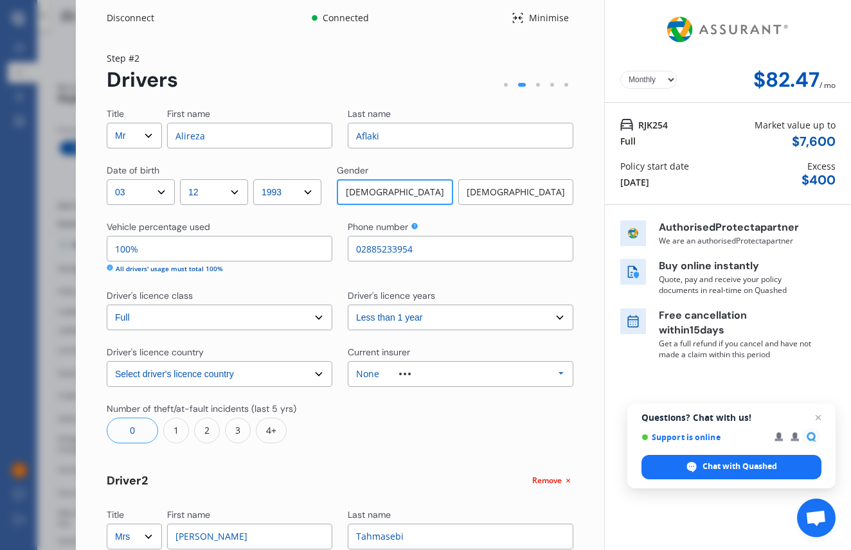
scroll to position [0, 0]
click at [132, 247] on input "100%" at bounding box center [220, 249] width 226 height 26
type input "10%"
type input "90%"
type input "0%"
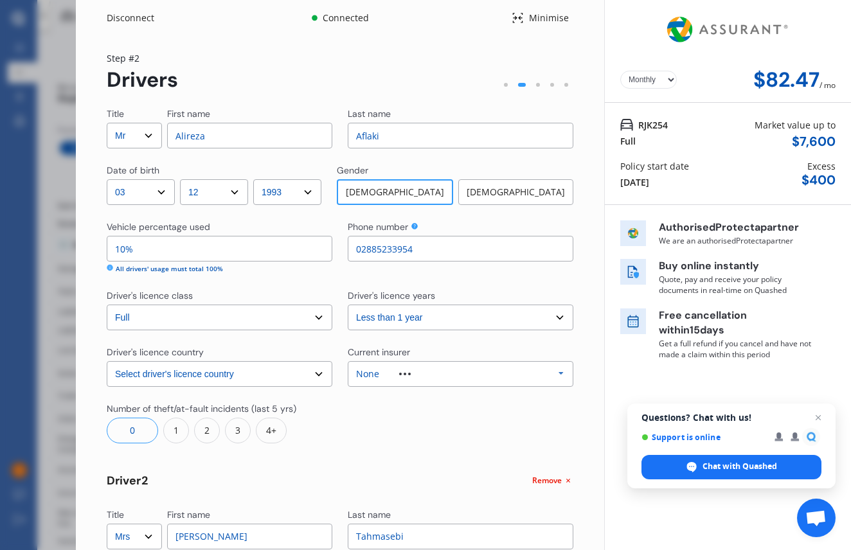
type input "100%"
type input "90%"
type input "10%"
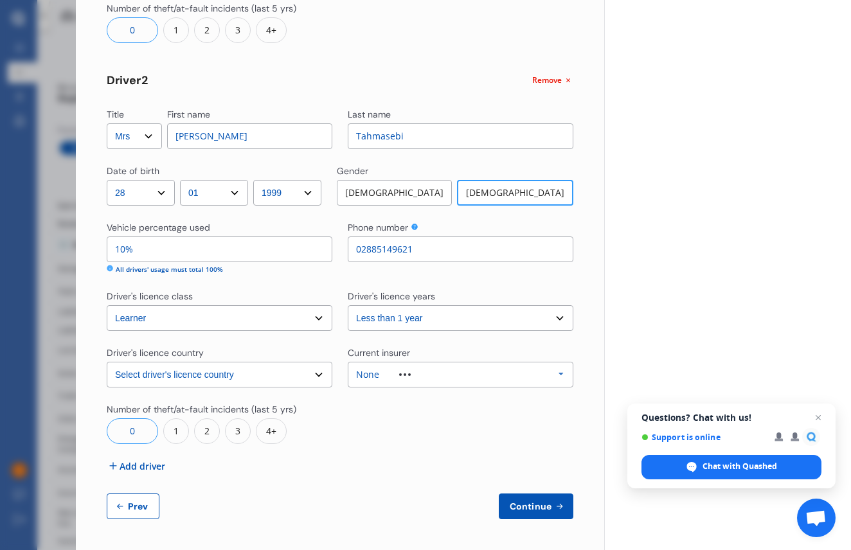
scroll to position [400, 0]
type input "90%"
click at [154, 245] on input "10%" at bounding box center [220, 250] width 226 height 26
click at [515, 509] on span "Continue" at bounding box center [530, 507] width 47 height 10
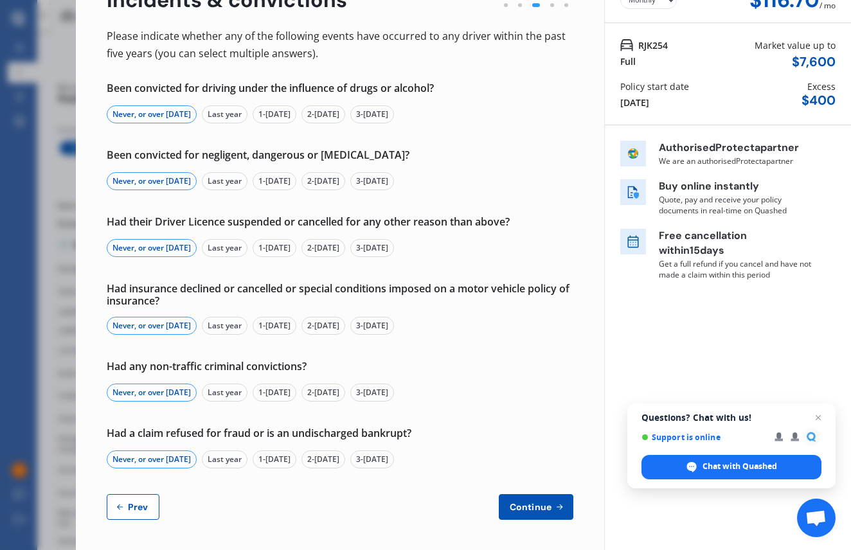
scroll to position [79, 0]
click at [126, 512] on button "Prev" at bounding box center [133, 508] width 53 height 26
select select "Mr"
select select "03"
select select "12"
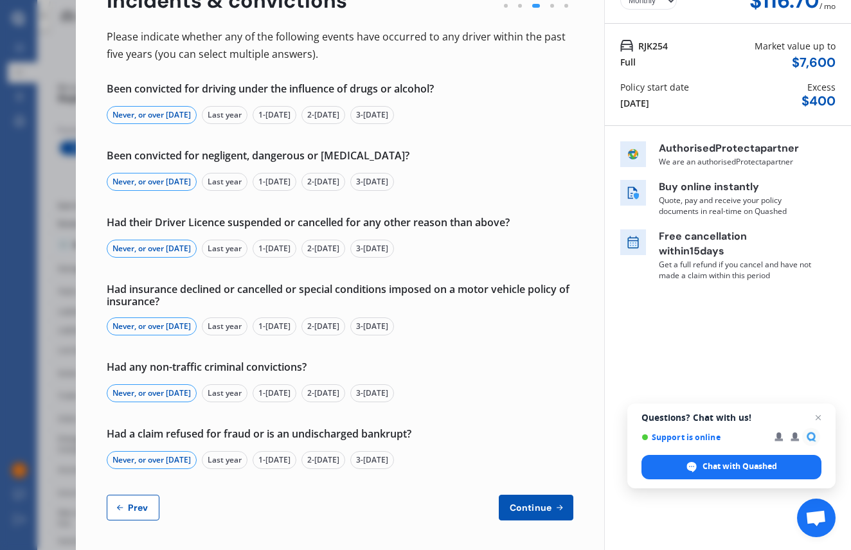
select select "1993"
select select "full"
select select "less than 1 year"
select select "New Zealand"
select select "Mrs"
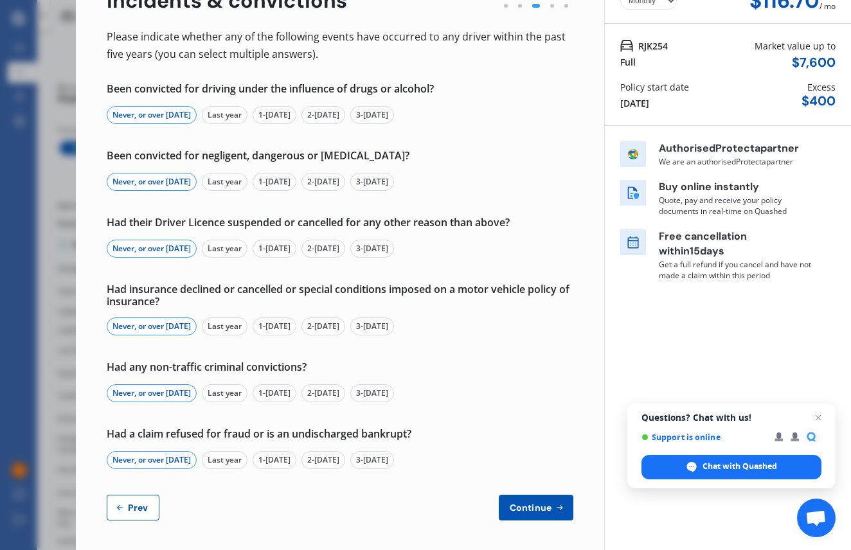
select select "28"
select select "01"
select select "1999"
select select "learner"
select select "less than 1 year"
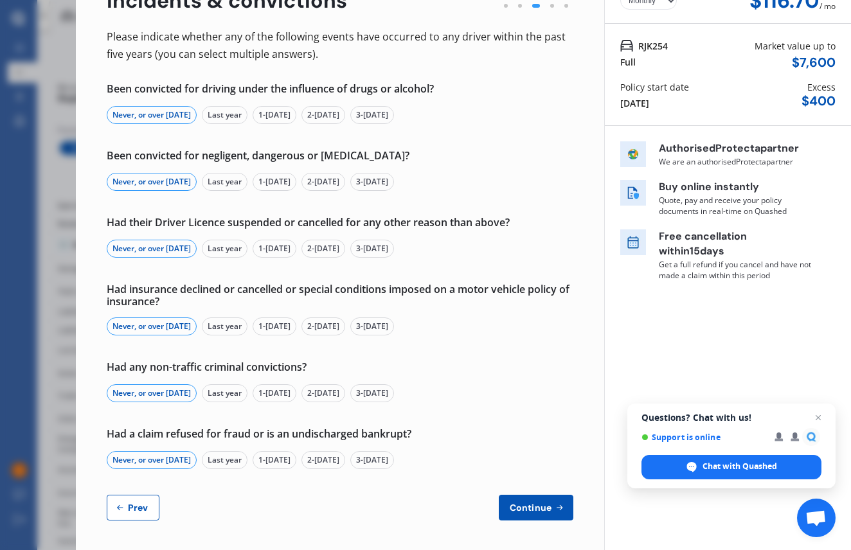
select select "New Zealand"
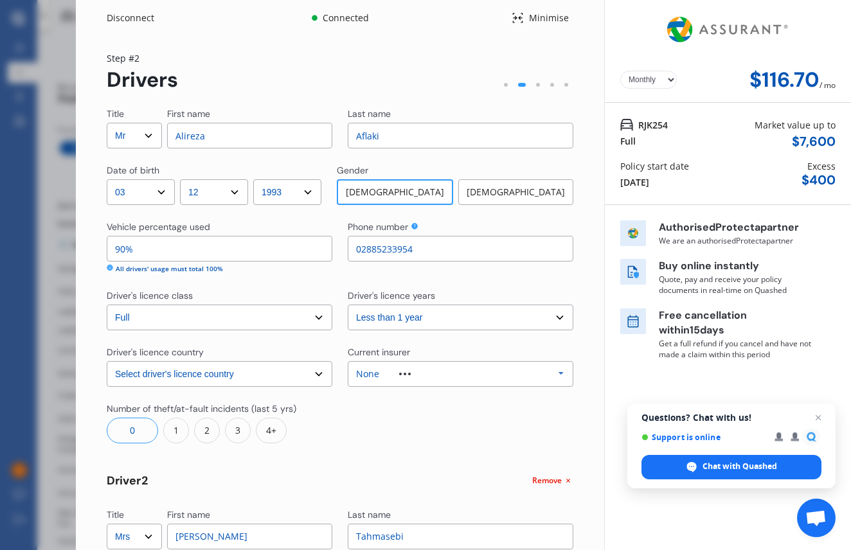
scroll to position [1, 0]
click at [543, 484] on span "Remove" at bounding box center [547, 480] width 30 height 12
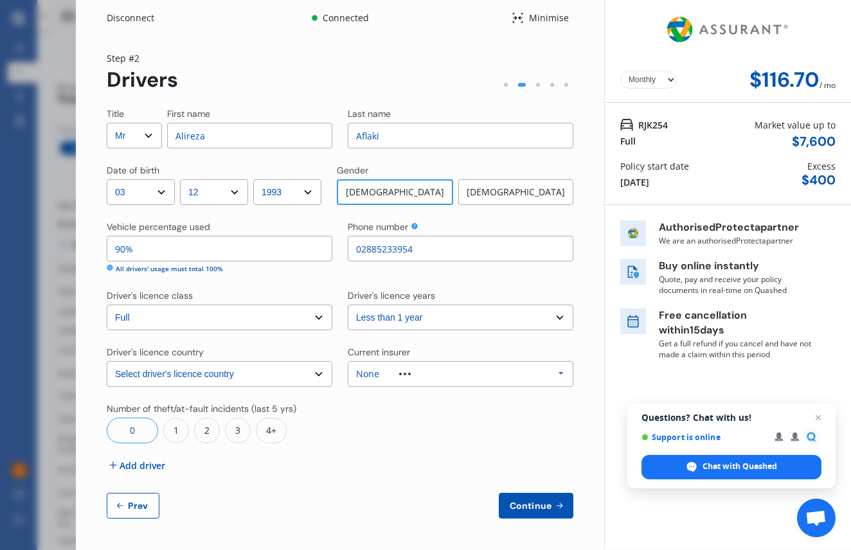
scroll to position [0, 0]
click at [122, 245] on input "90%" at bounding box center [220, 249] width 226 height 26
type input "100%"
click at [536, 505] on span "Continue" at bounding box center [530, 506] width 47 height 10
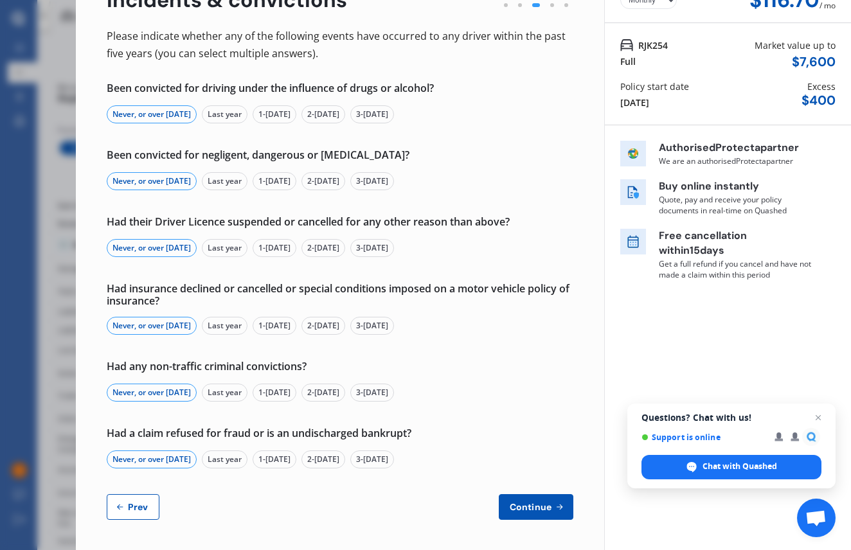
scroll to position [79, 0]
click at [134, 512] on button "Prev" at bounding box center [133, 508] width 53 height 26
select select "Mr"
select select "03"
select select "12"
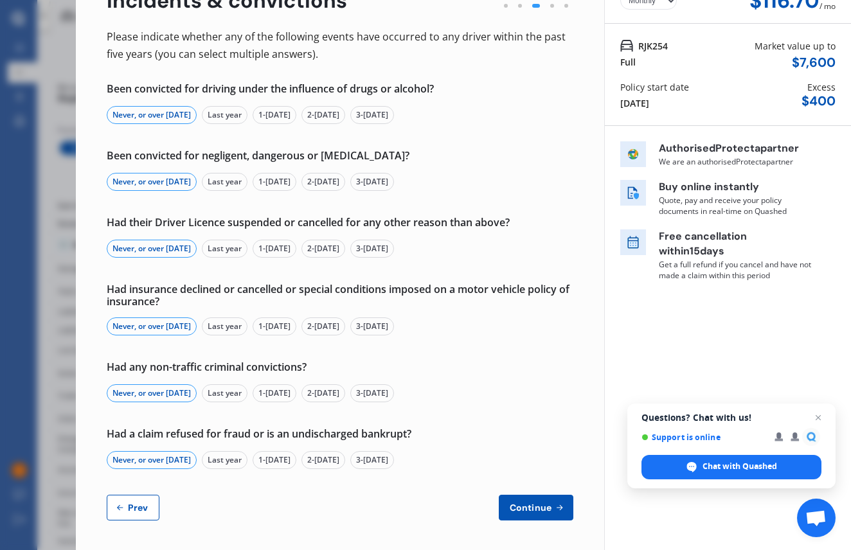
select select "1993"
select select "full"
select select "less than 1 year"
select select "New Zealand"
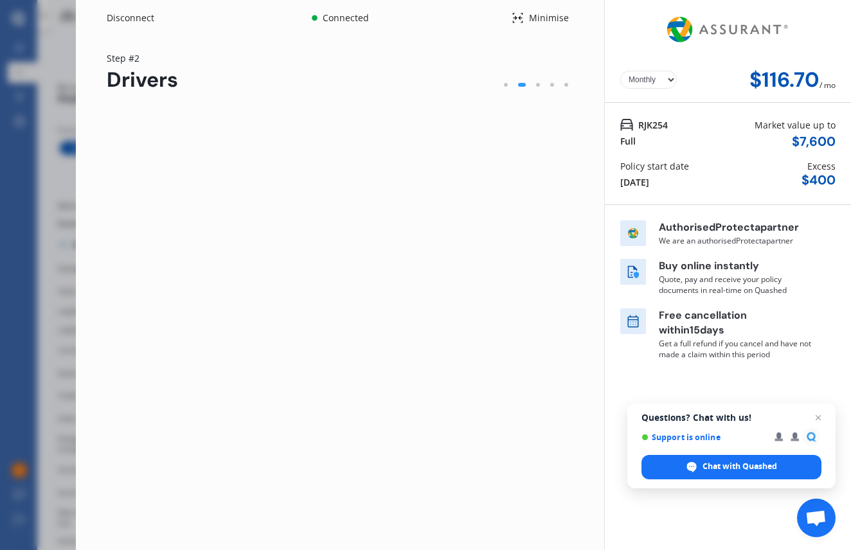
scroll to position [0, 0]
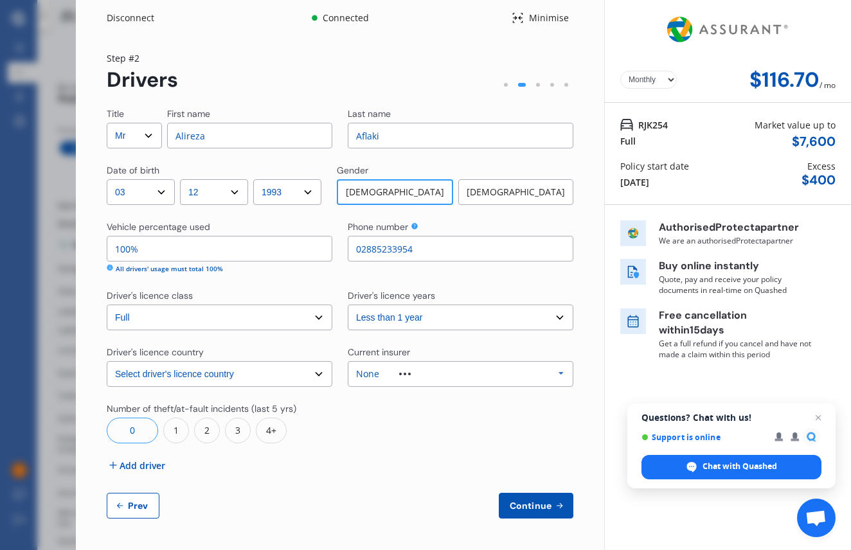
select select "more than 4 years"
click at [532, 501] on span "Continue" at bounding box center [530, 506] width 47 height 10
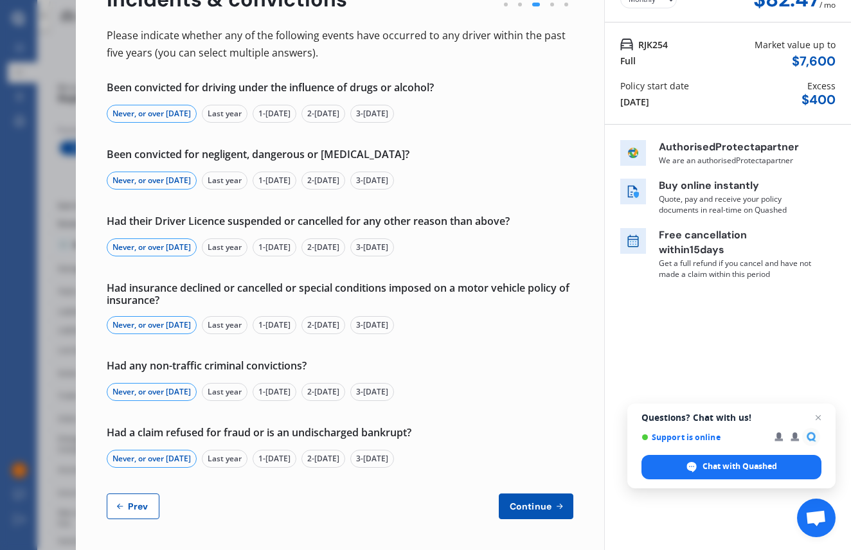
scroll to position [79, 0]
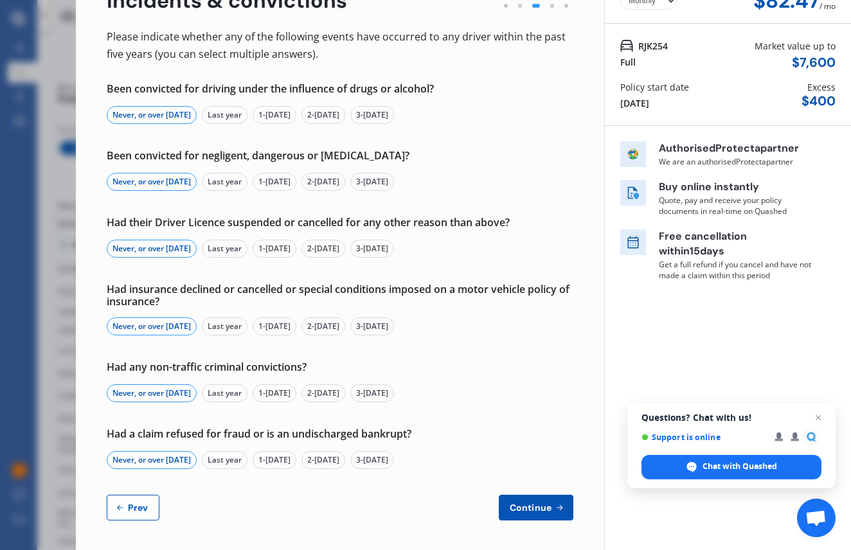
click at [124, 503] on icon at bounding box center [120, 508] width 10 height 10
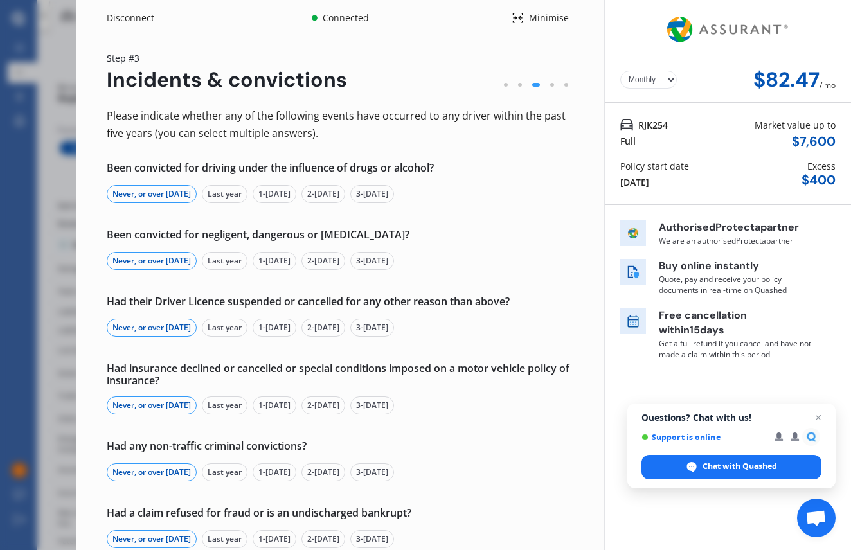
select select "Mr"
select select "03"
select select "12"
select select "1993"
select select "full"
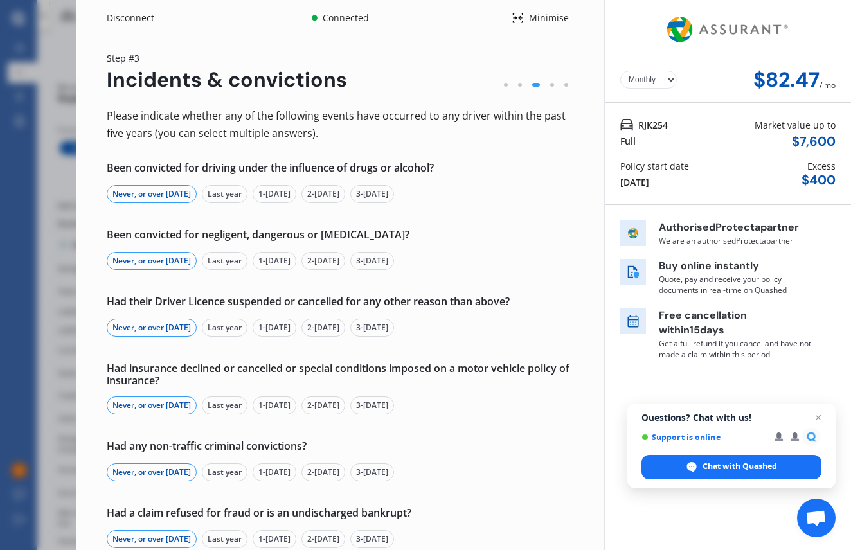
select select "more than 4 years"
select select "New Zealand"
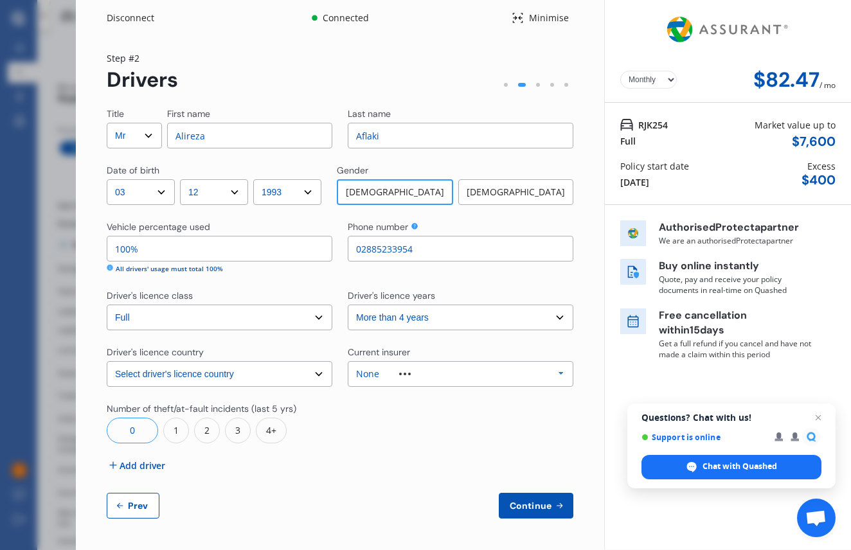
select select "less than 1 year"
click at [534, 509] on span "Continue" at bounding box center [530, 506] width 47 height 10
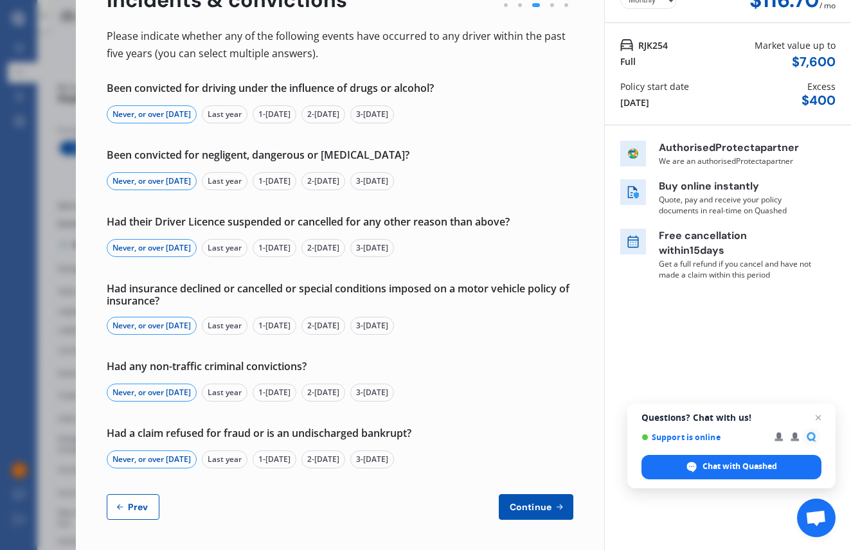
scroll to position [79, 0]
click at [543, 510] on span "Continue" at bounding box center [530, 508] width 47 height 10
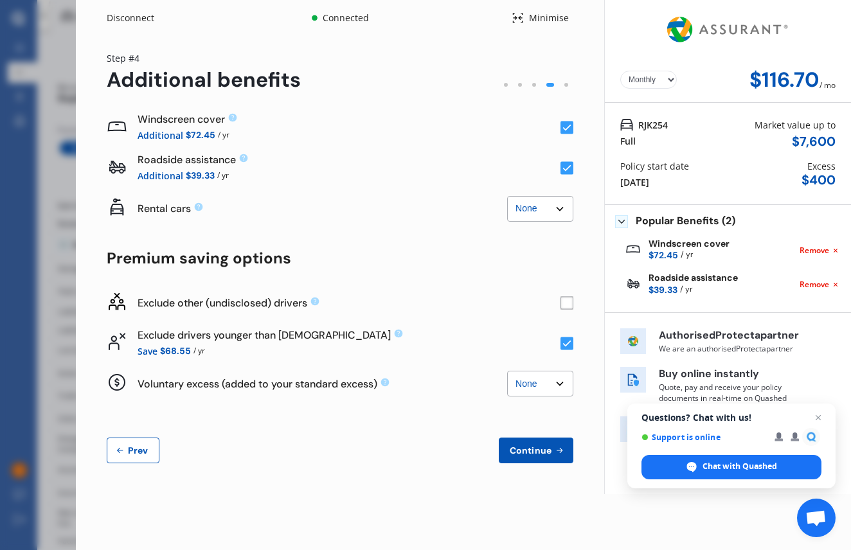
click at [554, 451] on icon at bounding box center [559, 451] width 11 height 10
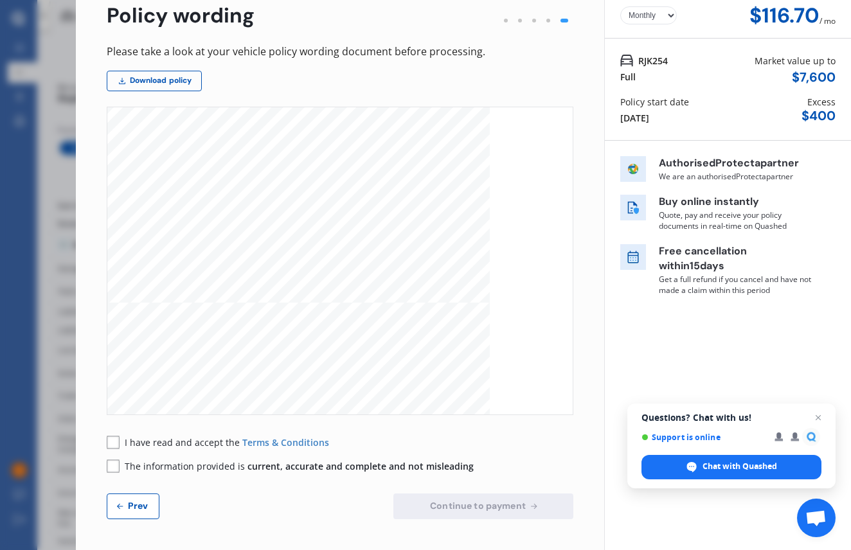
scroll to position [64, 0]
click at [142, 510] on span "Prev" at bounding box center [138, 506] width 26 height 10
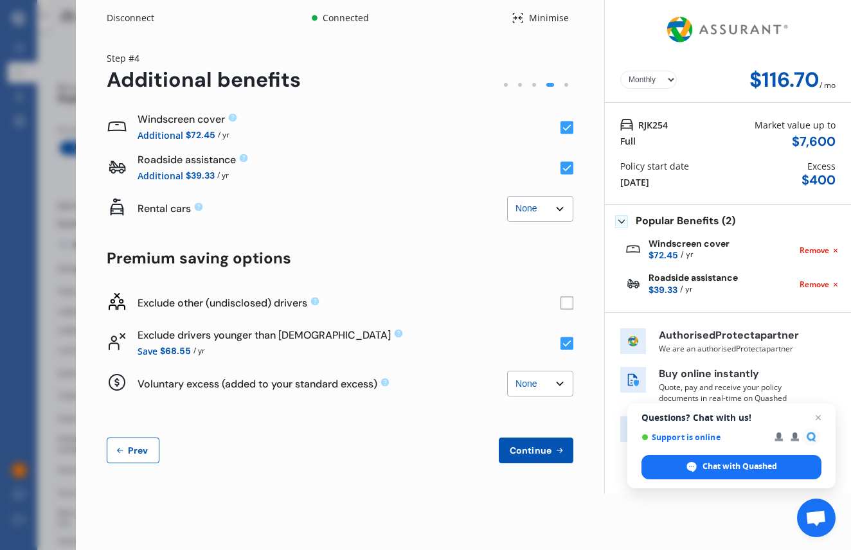
scroll to position [0, 0]
click at [136, 448] on span "Prev" at bounding box center [138, 451] width 26 height 10
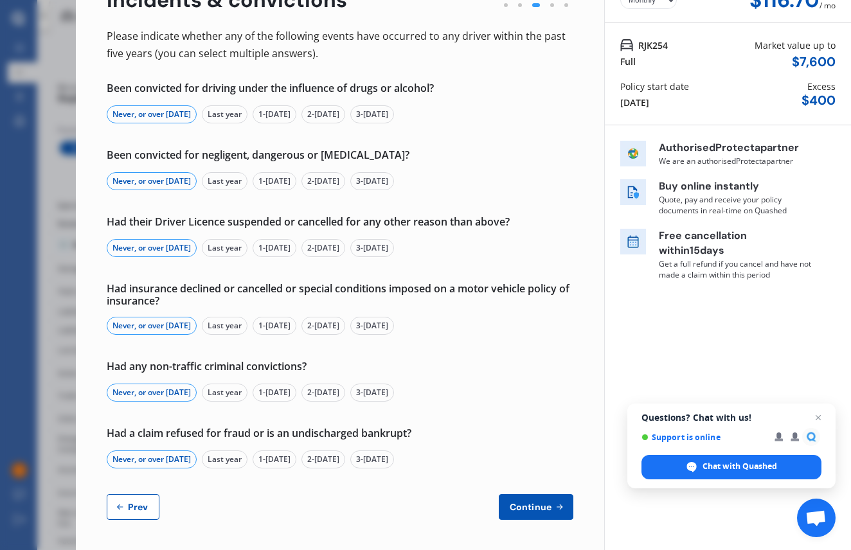
scroll to position [79, 0]
click at [136, 509] on span "Prev" at bounding box center [138, 508] width 26 height 10
select select "Mr"
select select "03"
select select "12"
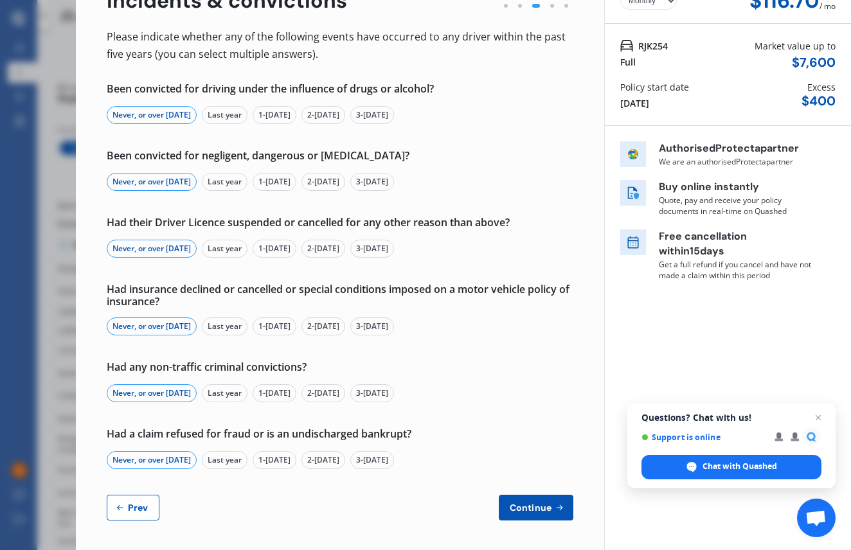
select select "1993"
select select "full"
select select "less than 1 year"
select select "New Zealand"
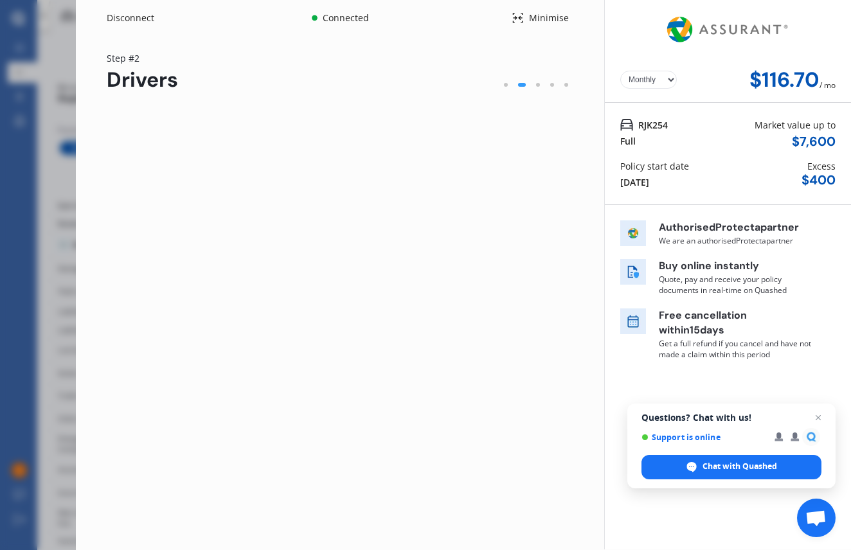
scroll to position [0, 0]
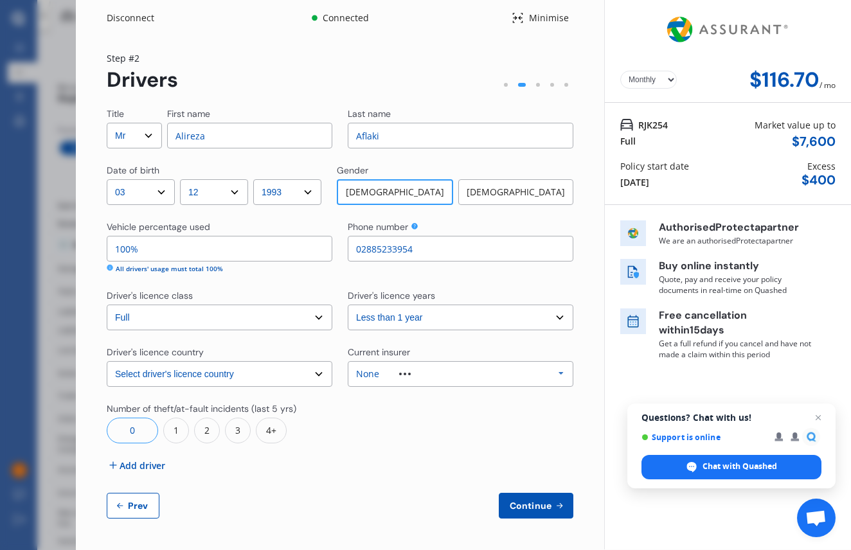
click at [132, 467] on span "Add driver" at bounding box center [143, 466] width 46 height 14
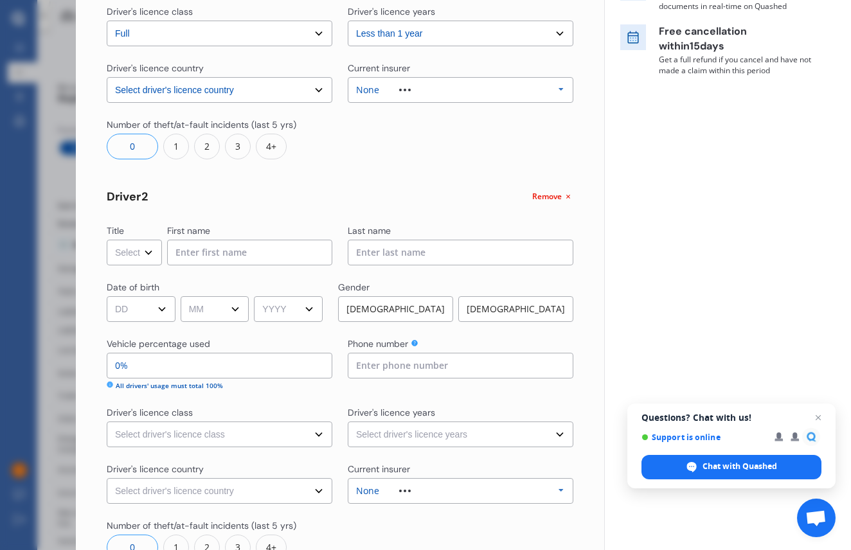
scroll to position [374, 0]
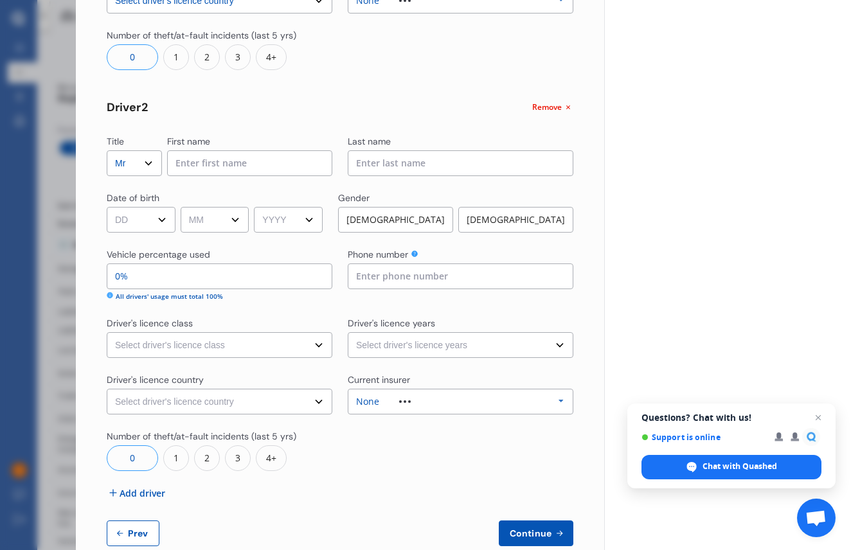
select select "Mrs"
type input "Sara"
type input "Tahmasebi"
select select "28"
select select "01"
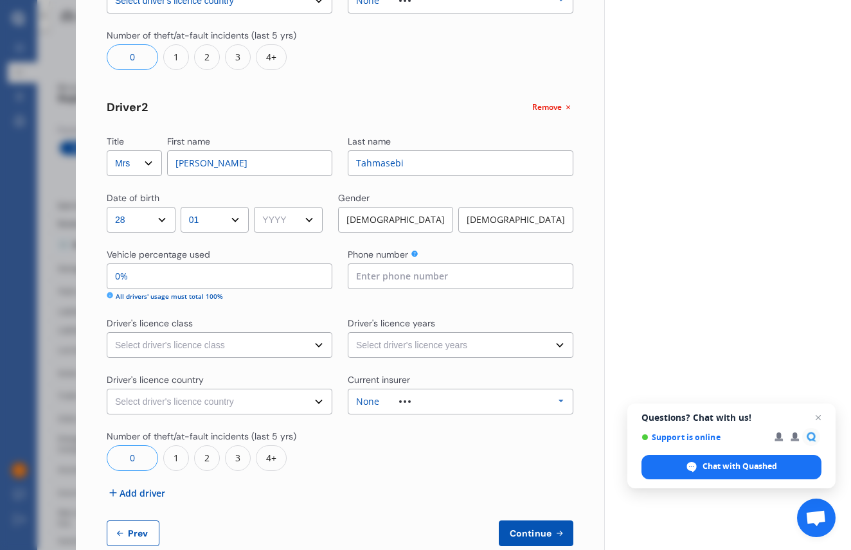
select select "1999"
click at [495, 222] on div "Female" at bounding box center [515, 220] width 115 height 26
click at [165, 283] on input "0%" at bounding box center [220, 277] width 226 height 26
type input "99%"
type input "1%"
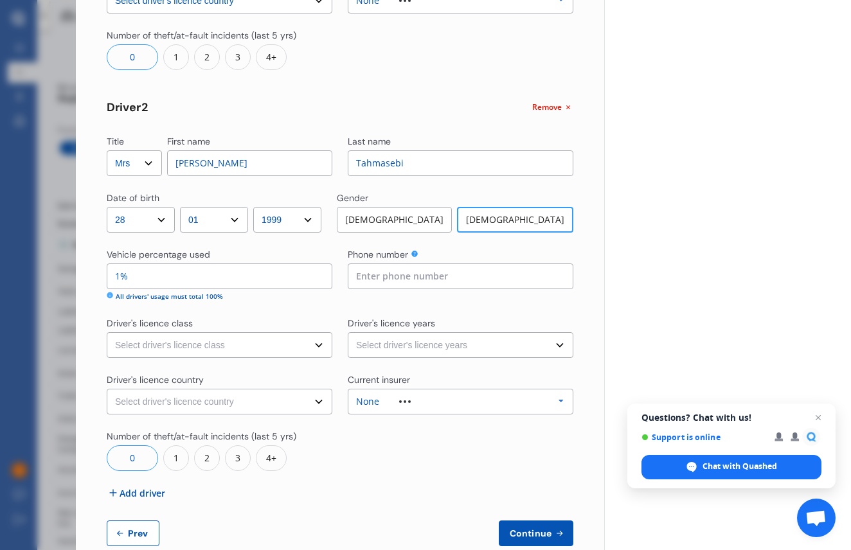
type input "90%"
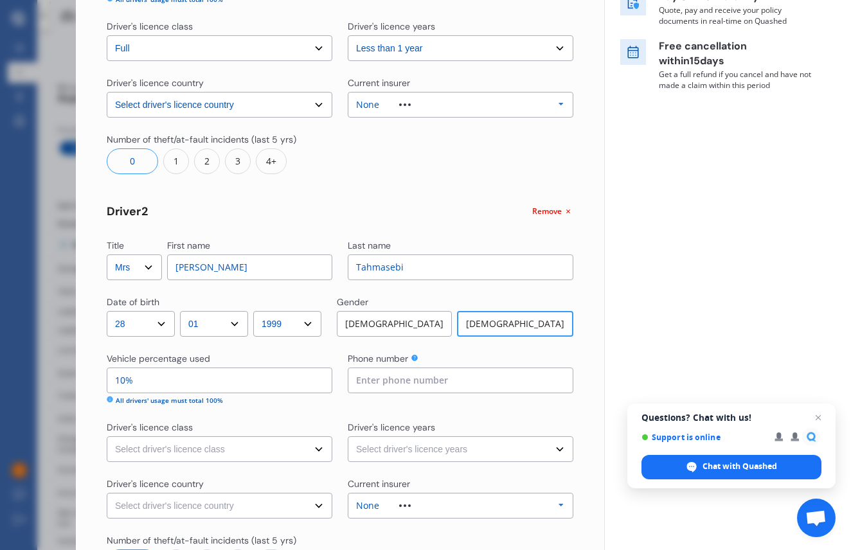
scroll to position [293, 0]
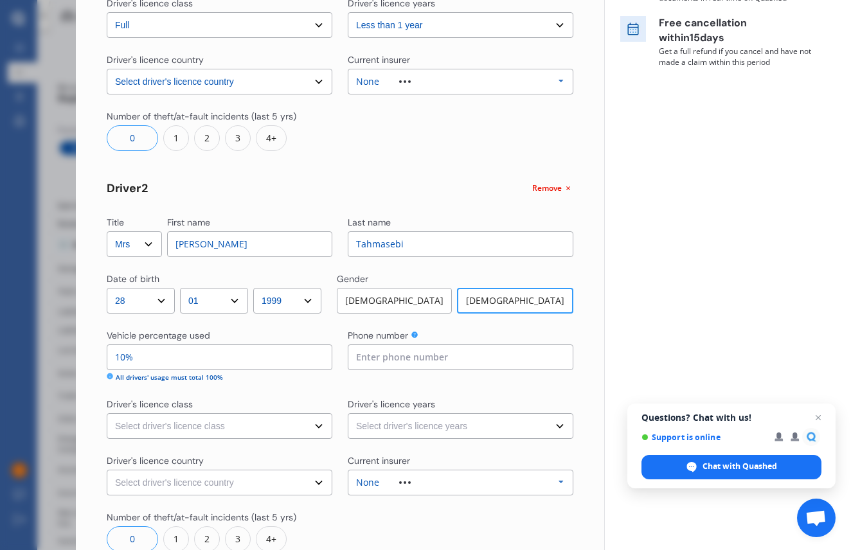
type input "10%"
click at [408, 359] on input at bounding box center [461, 358] width 226 height 26
type input "02885149621"
select select "learner"
select select "less than 1 year"
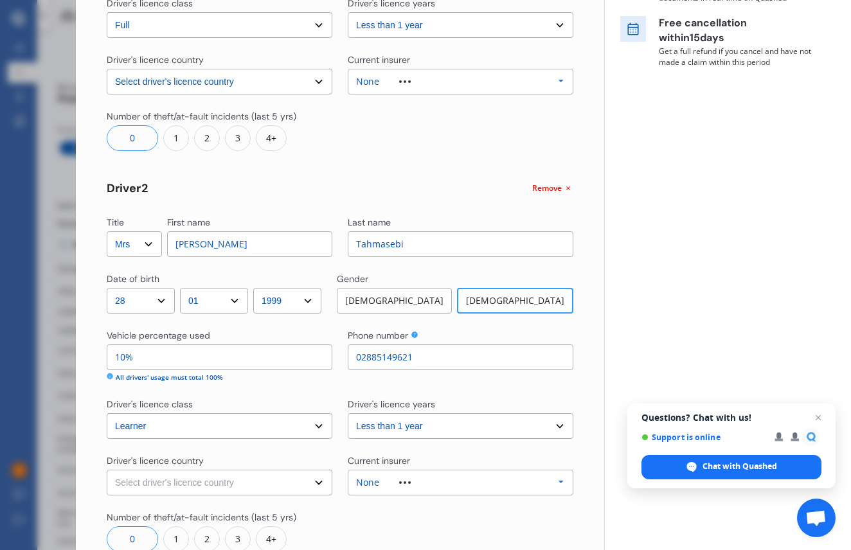
select select "New Zealand"
click at [369, 519] on div at bounding box center [461, 531] width 226 height 41
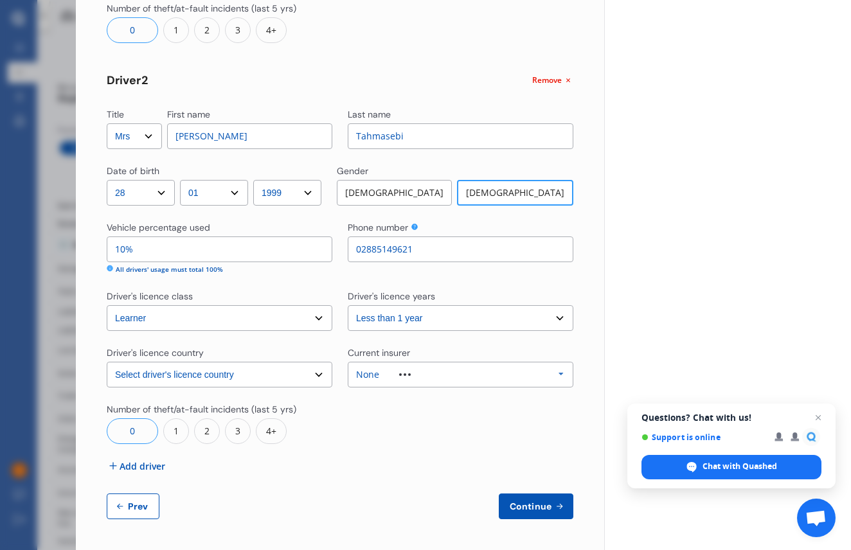
scroll to position [400, 0]
click at [512, 504] on span "Continue" at bounding box center [530, 507] width 47 height 10
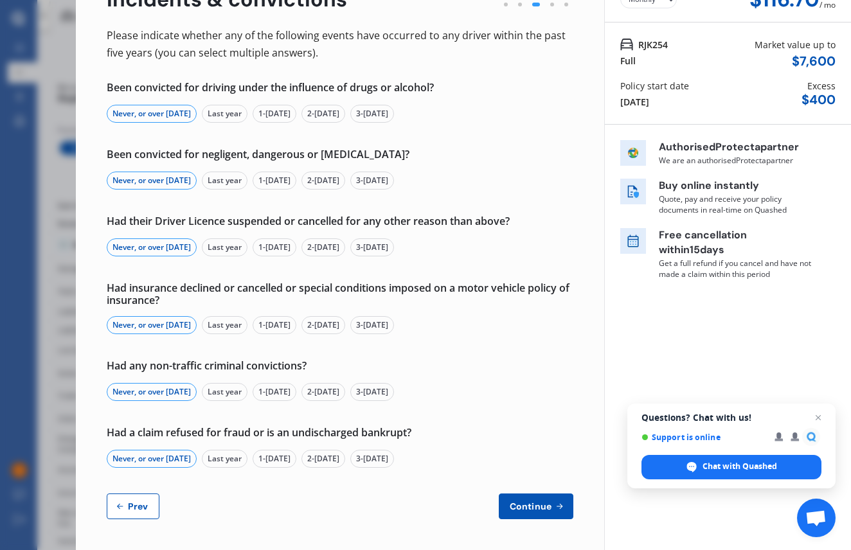
scroll to position [79, 0]
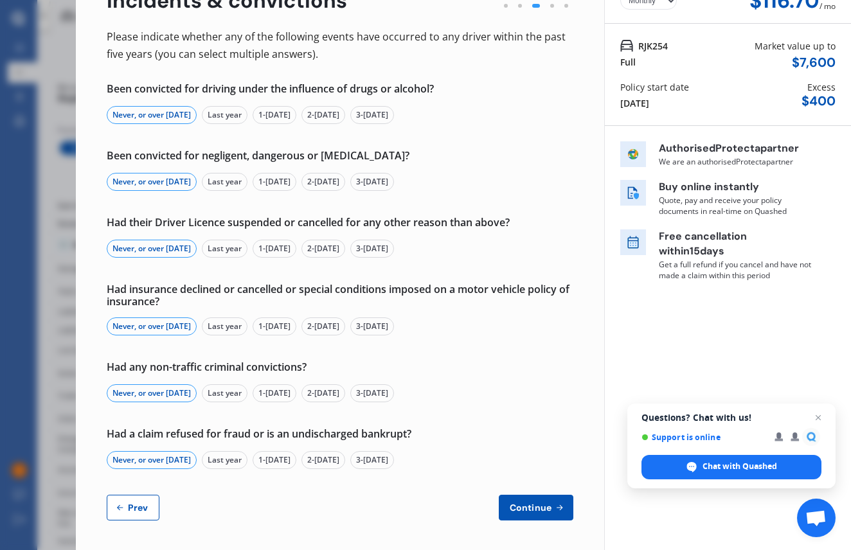
click at [558, 511] on icon at bounding box center [559, 508] width 11 height 10
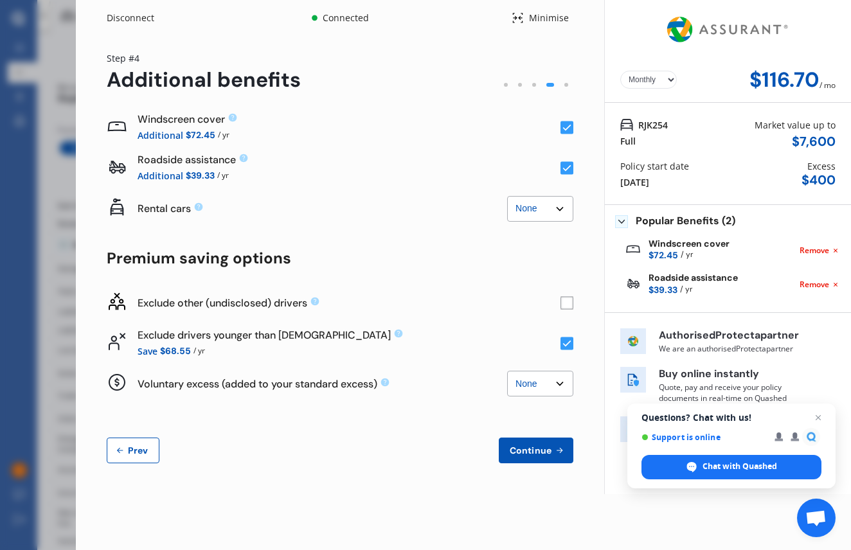
scroll to position [0, 0]
click at [133, 453] on span "Prev" at bounding box center [138, 451] width 26 height 10
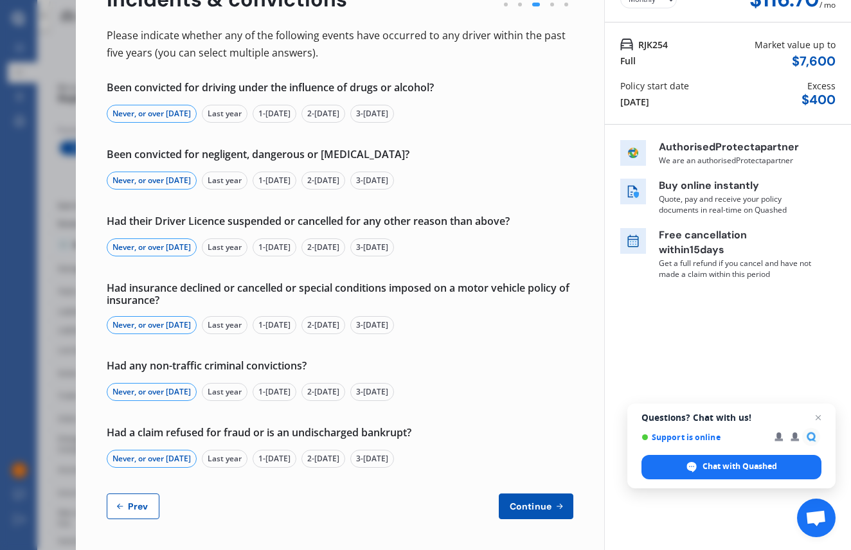
scroll to position [79, 0]
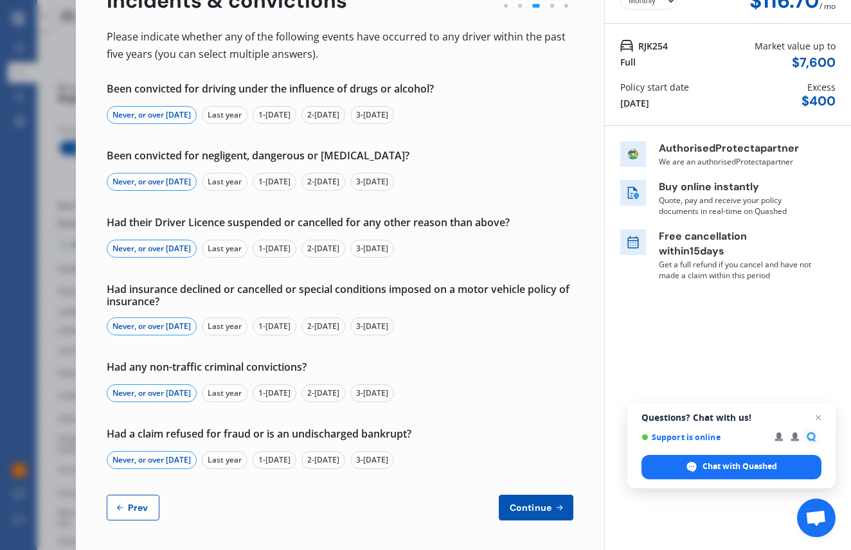
click at [140, 503] on span "Prev" at bounding box center [138, 508] width 26 height 10
select select "Mr"
select select "03"
select select "12"
select select "1993"
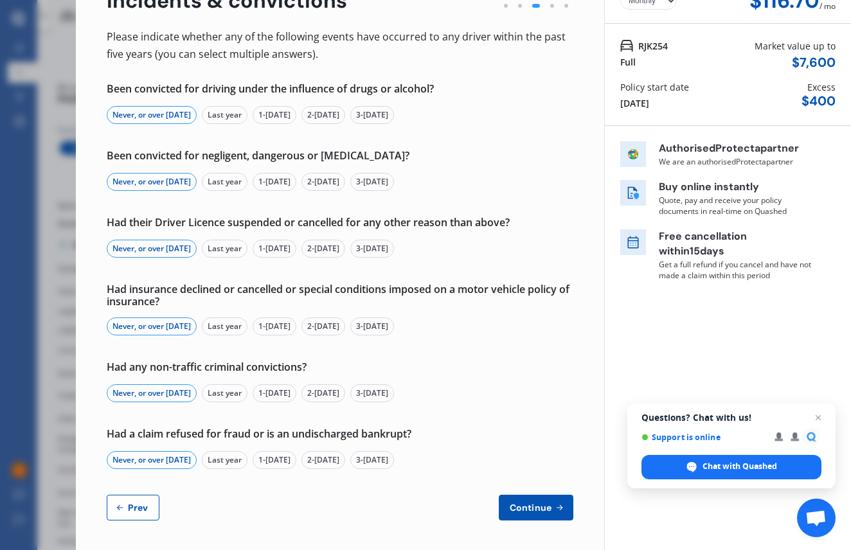
select select "full"
select select "less than 1 year"
select select "New Zealand"
select select "Mrs"
select select "28"
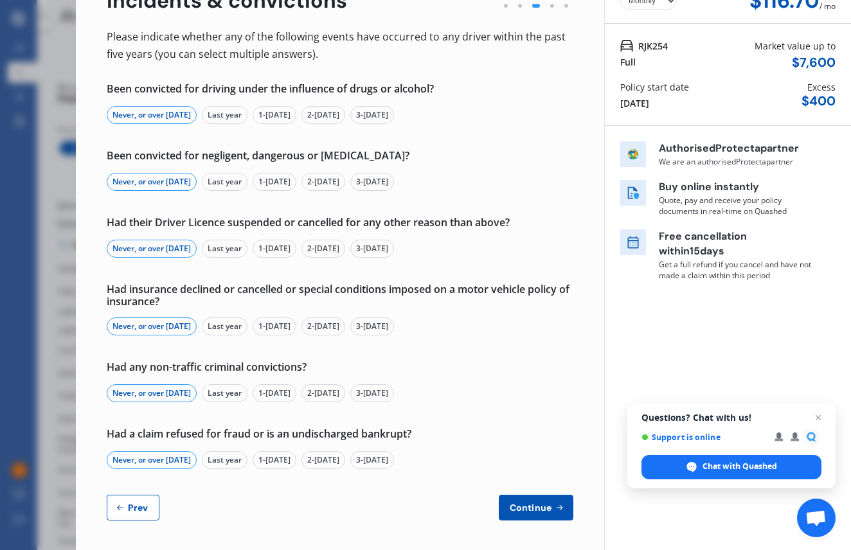
select select "01"
select select "1999"
select select "learner"
select select "less than 1 year"
select select "New Zealand"
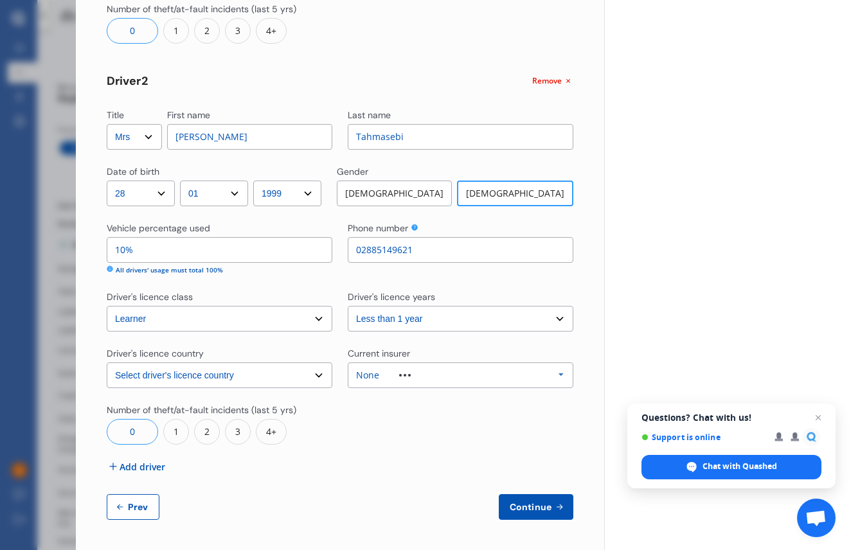
click at [129, 506] on span "Prev" at bounding box center [138, 507] width 26 height 10
select select "full"
select select "0"
select select "On own property"
select select "North Shore"
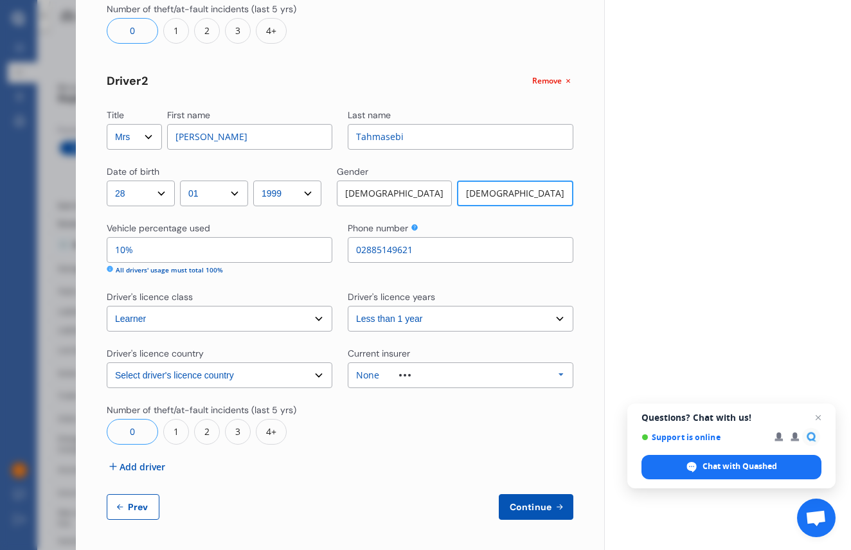
select select "15000"
select select "MAZDA"
select select "DEMIO"
select select "PETROL"
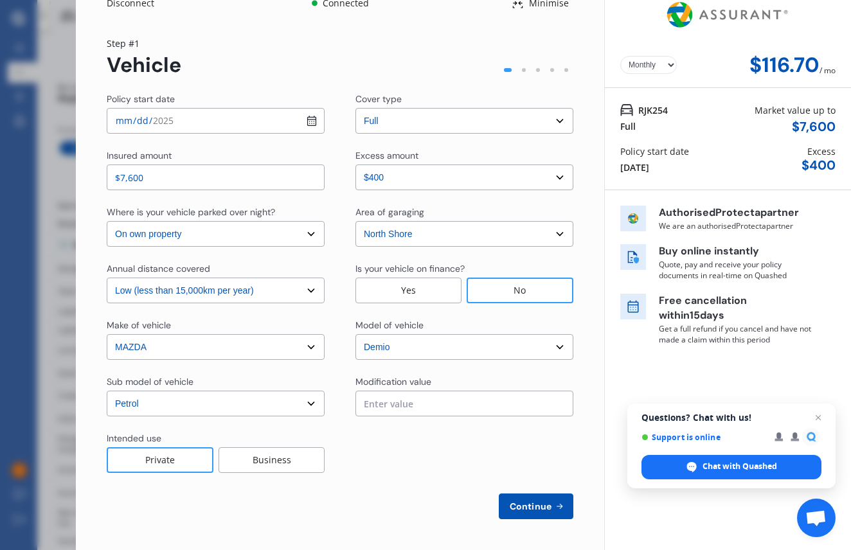
scroll to position [15, 0]
select select "500.00"
click at [534, 505] on span "Continue" at bounding box center [530, 506] width 47 height 10
select select "Mr"
select select "03"
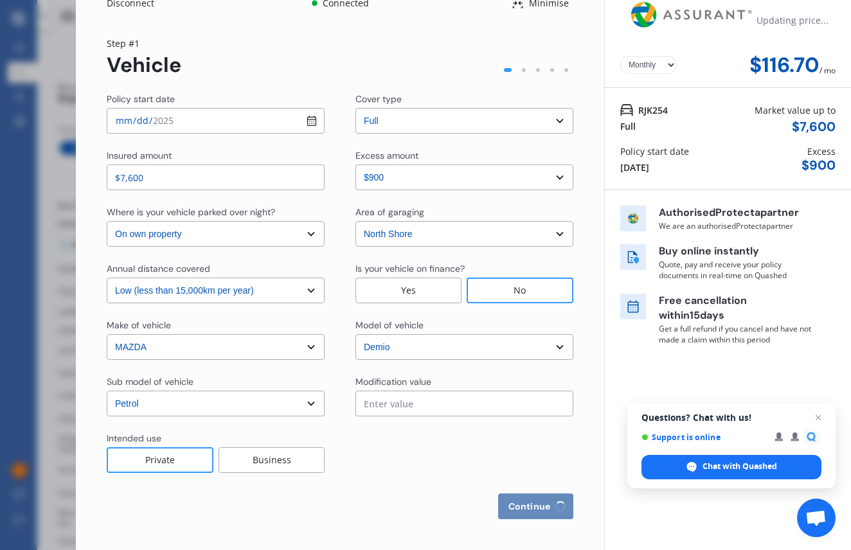
select select "12"
select select "1993"
select select "full"
select select "less than 1 year"
select select "New Zealand"
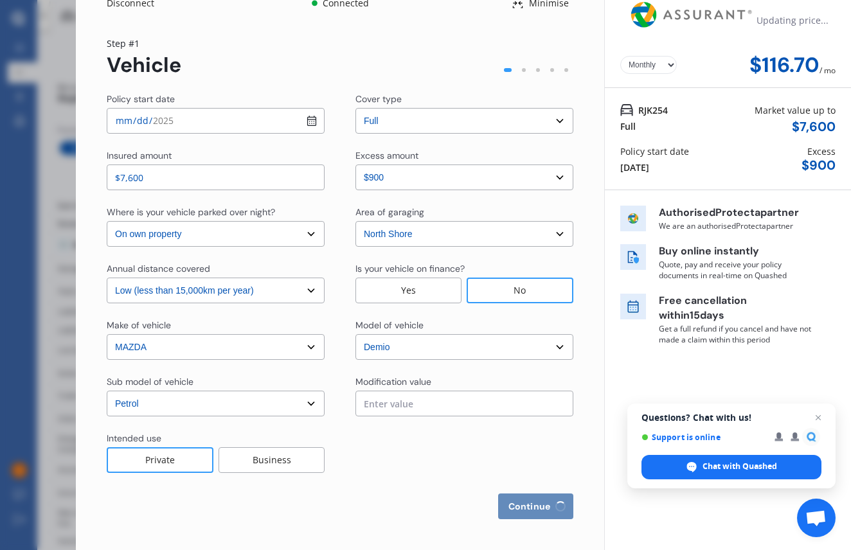
select select "Mrs"
select select "28"
select select "01"
select select "1999"
select select "learner"
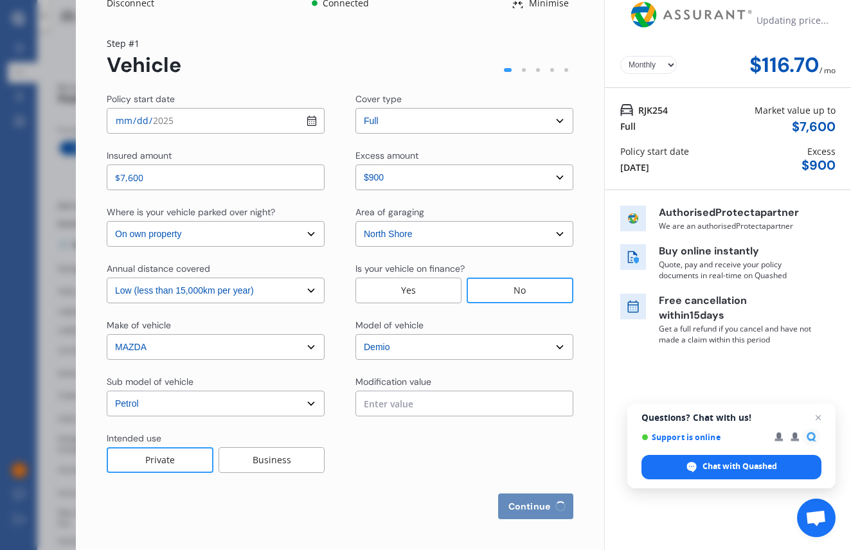
select select "less than 1 year"
select select "New Zealand"
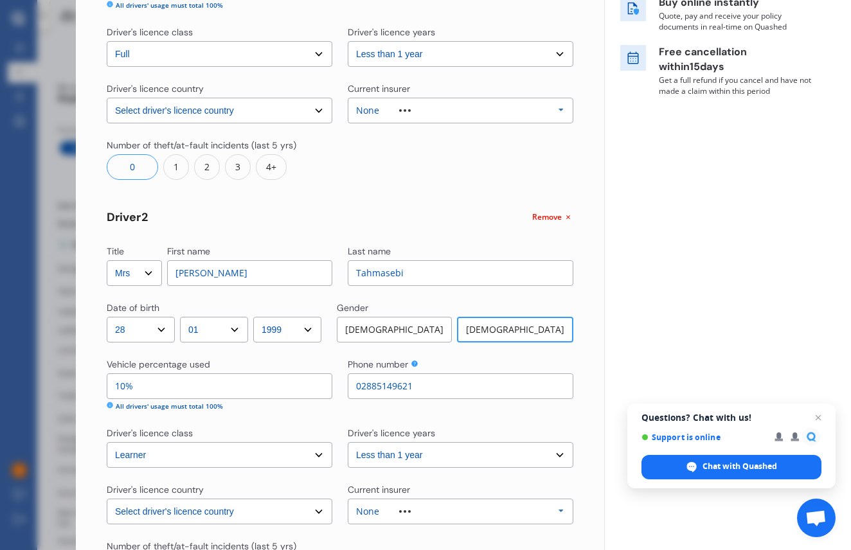
scroll to position [392, 0]
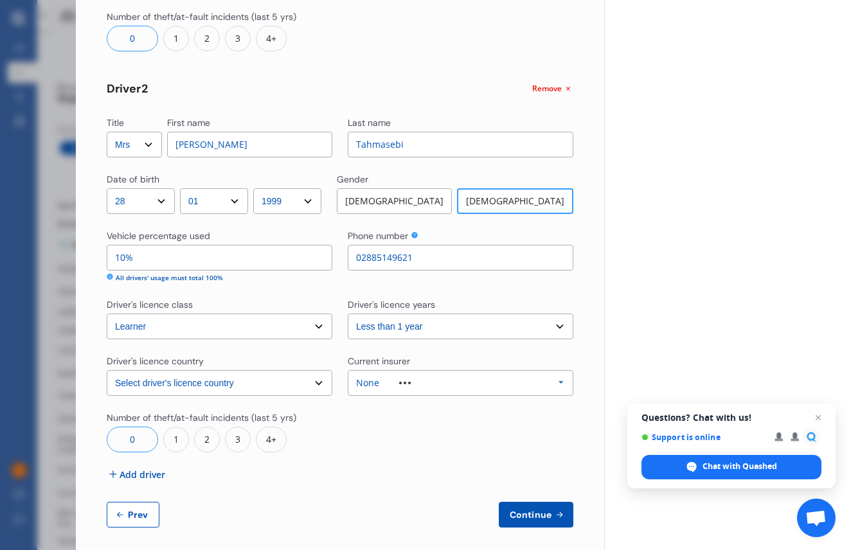
click at [144, 521] on button "Prev" at bounding box center [133, 515] width 53 height 26
select select "full"
select select "500.00"
select select "On own property"
select select "North Shore"
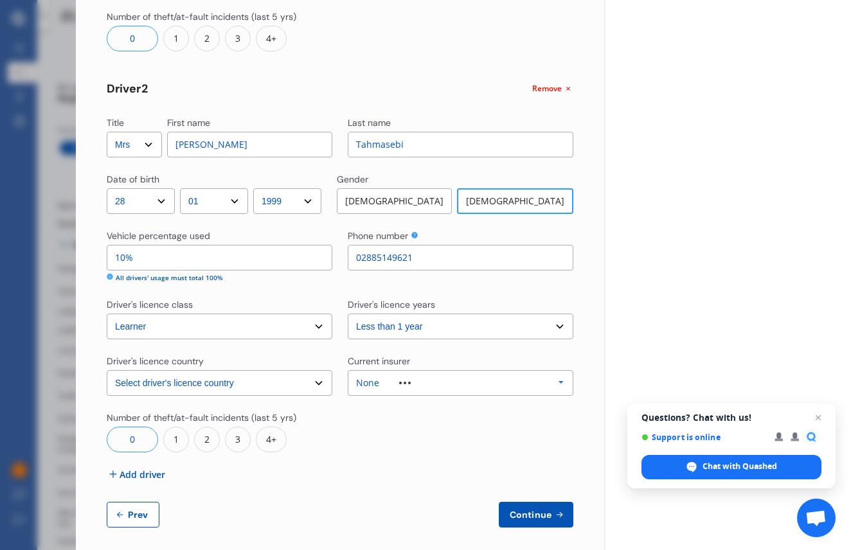
select select "15000"
select select "MAZDA"
select select "DEMIO"
select select "PETROL"
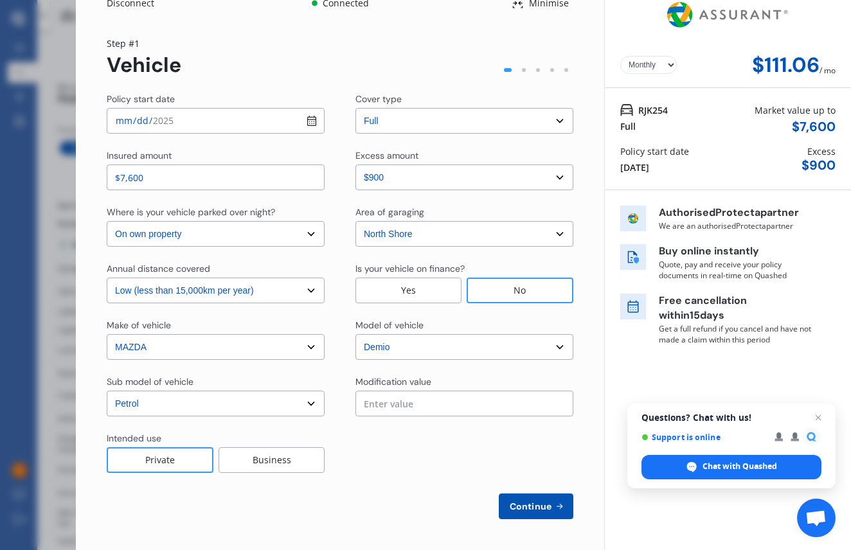
scroll to position [15, 0]
select select "0"
click at [174, 125] on input "2025-08-23" at bounding box center [216, 121] width 218 height 26
click at [291, 56] on div "Step # 1 Vehicle" at bounding box center [340, 57] width 467 height 41
click at [125, 120] on input "2025-08-23" at bounding box center [216, 121] width 218 height 26
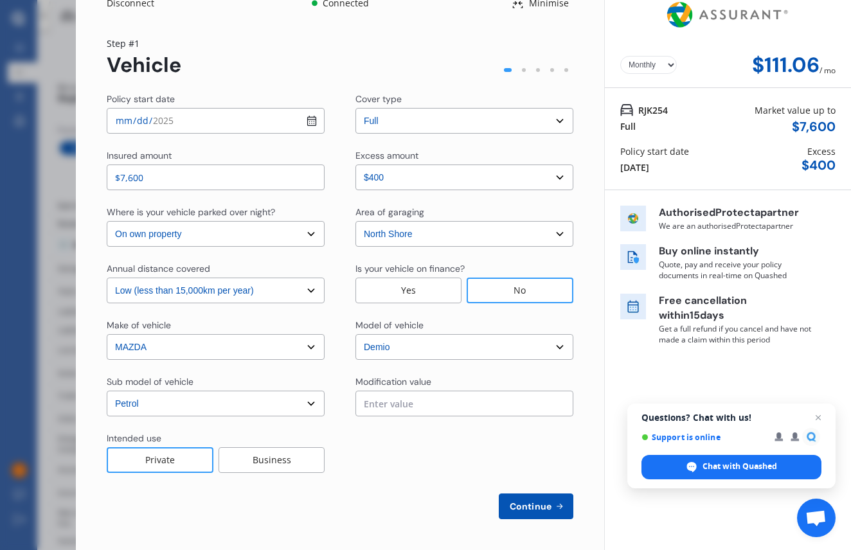
type input "2025-08-24"
click at [244, 57] on div "Step # 1 Vehicle" at bounding box center [340, 57] width 467 height 41
click at [519, 510] on span "Continue" at bounding box center [530, 506] width 47 height 10
select select "Mr"
select select "03"
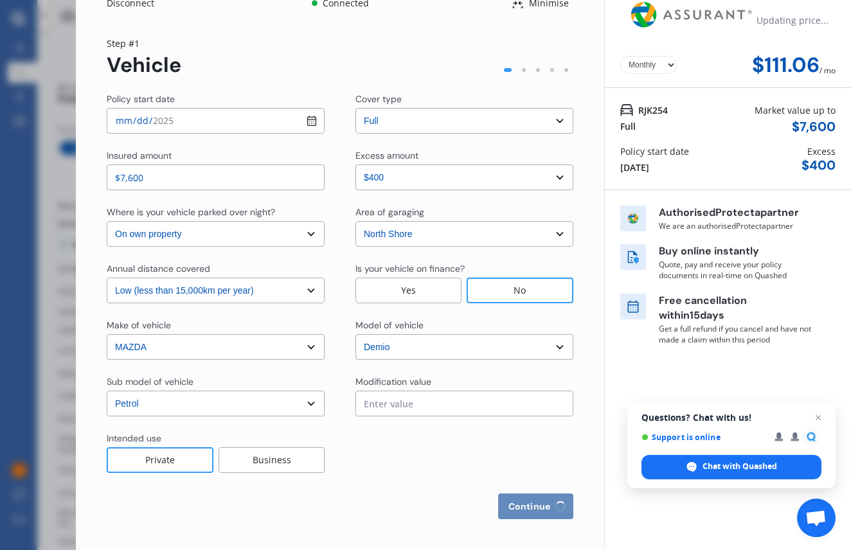
select select "12"
select select "1993"
select select "full"
select select "less than 1 year"
select select "New Zealand"
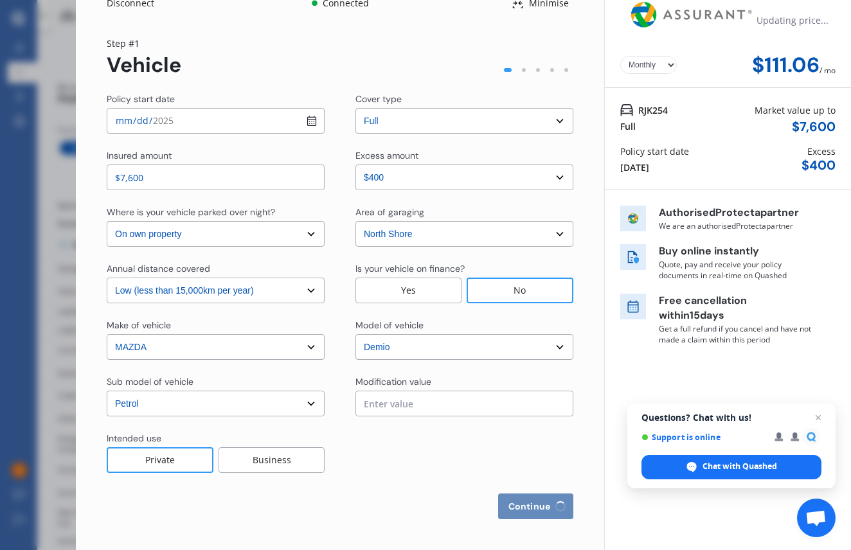
select select "Mrs"
select select "28"
select select "01"
select select "1999"
select select "learner"
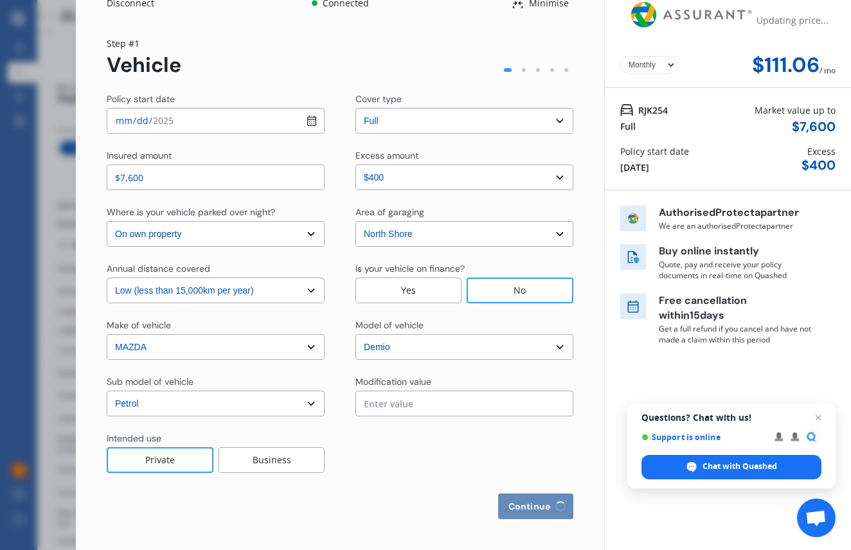
select select "less than 1 year"
select select "New Zealand"
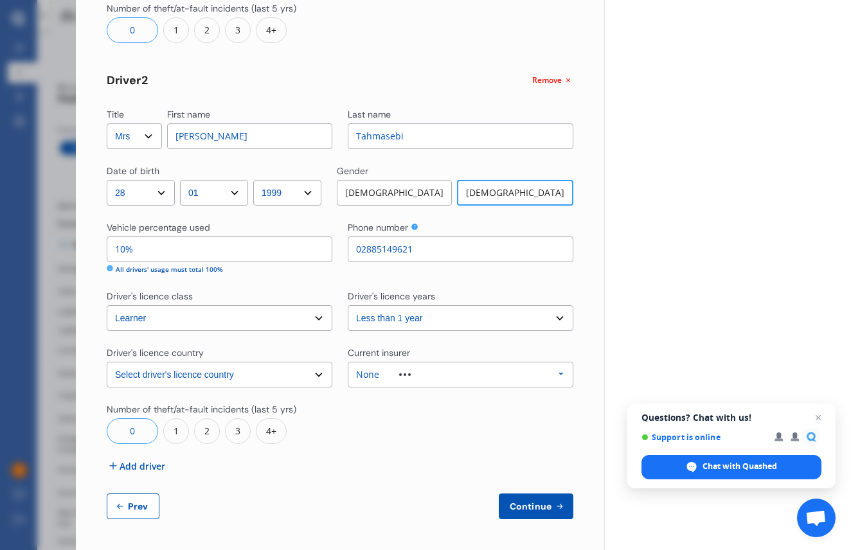
scroll to position [400, 0]
click at [523, 510] on span "Continue" at bounding box center [530, 507] width 47 height 10
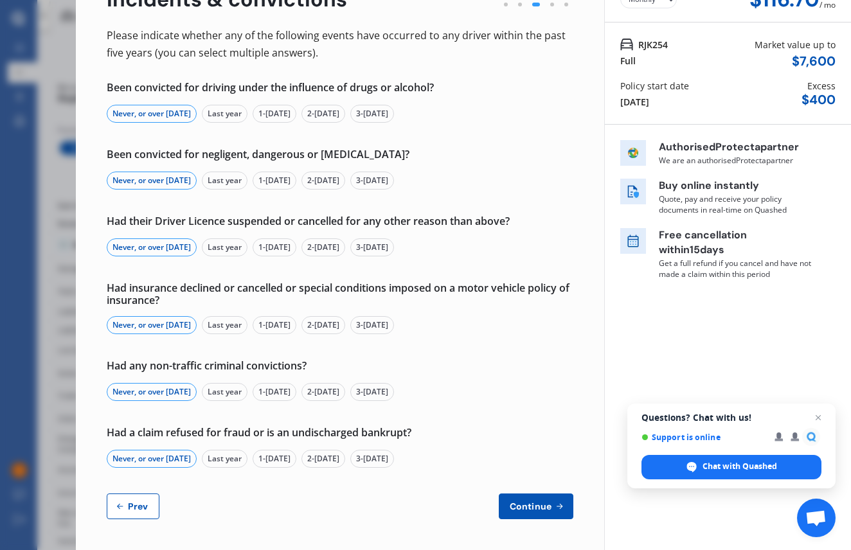
scroll to position [79, 0]
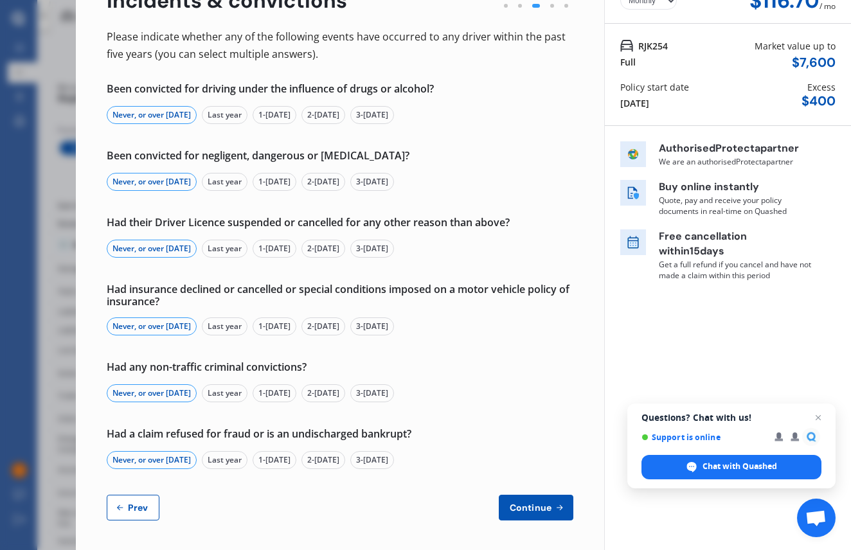
click at [532, 514] on button "Continue" at bounding box center [536, 508] width 75 height 26
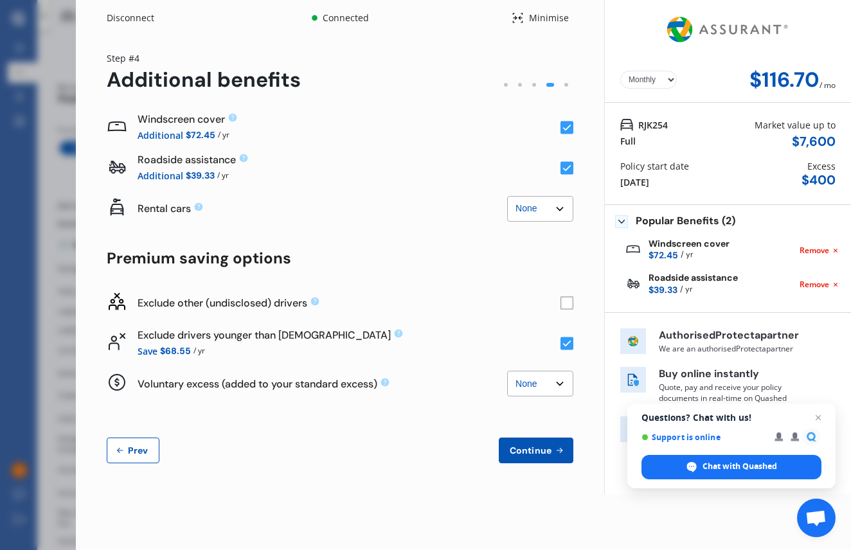
scroll to position [0, 0]
click at [307, 460] on div "Continue Prev" at bounding box center [340, 451] width 467 height 26
click at [555, 450] on icon at bounding box center [559, 451] width 11 height 10
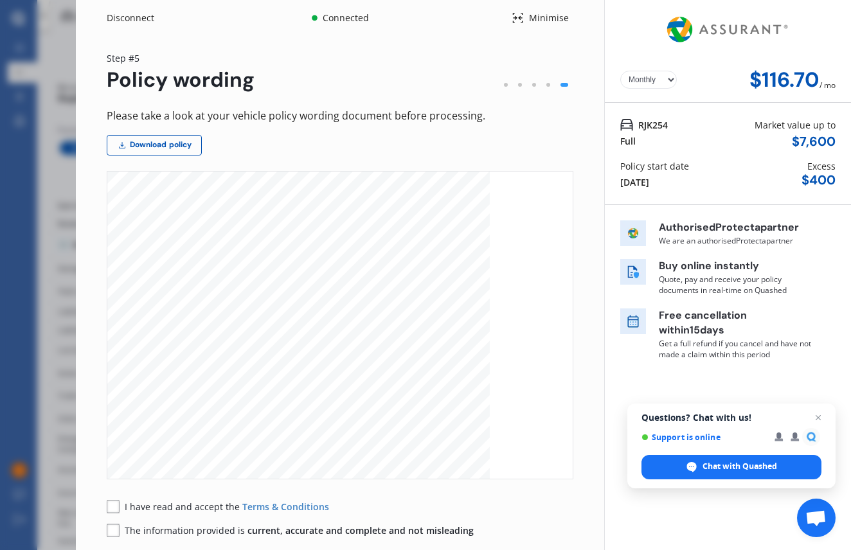
click at [125, 507] on span "I have read and accept the" at bounding box center [184, 507] width 118 height 12
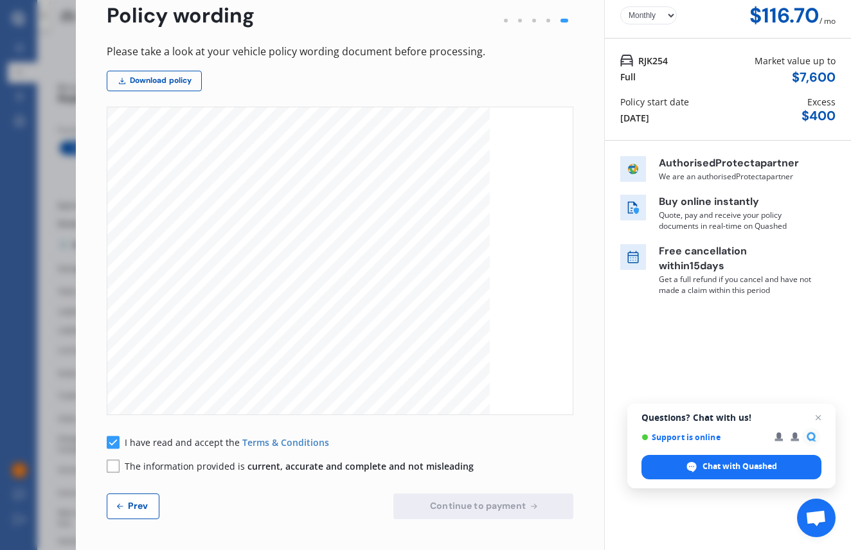
scroll to position [64, 0]
click at [179, 471] on span "The information provided is current, accurate and complete and not misleading" at bounding box center [299, 467] width 349 height 12
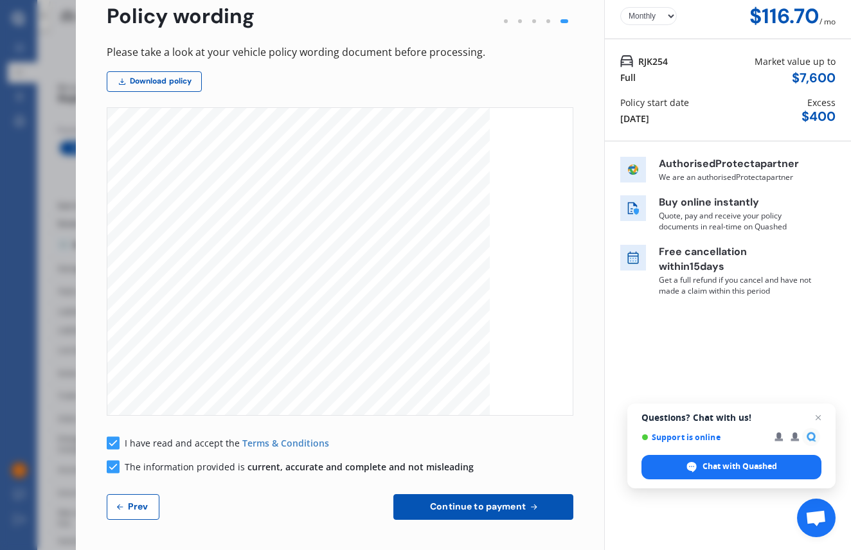
click at [514, 510] on span "Continue to payment" at bounding box center [478, 506] width 101 height 10
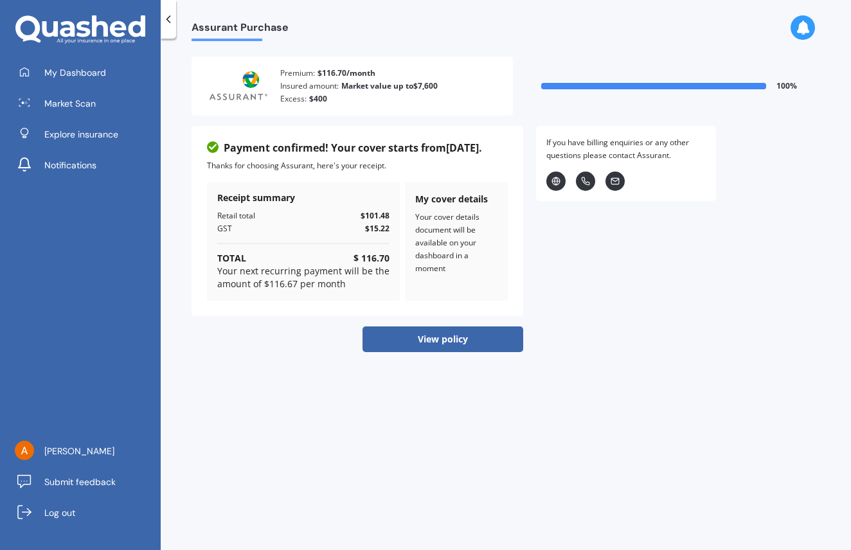
click at [427, 331] on button "View policy" at bounding box center [443, 340] width 161 height 26
